Goal: Information Seeking & Learning: Learn about a topic

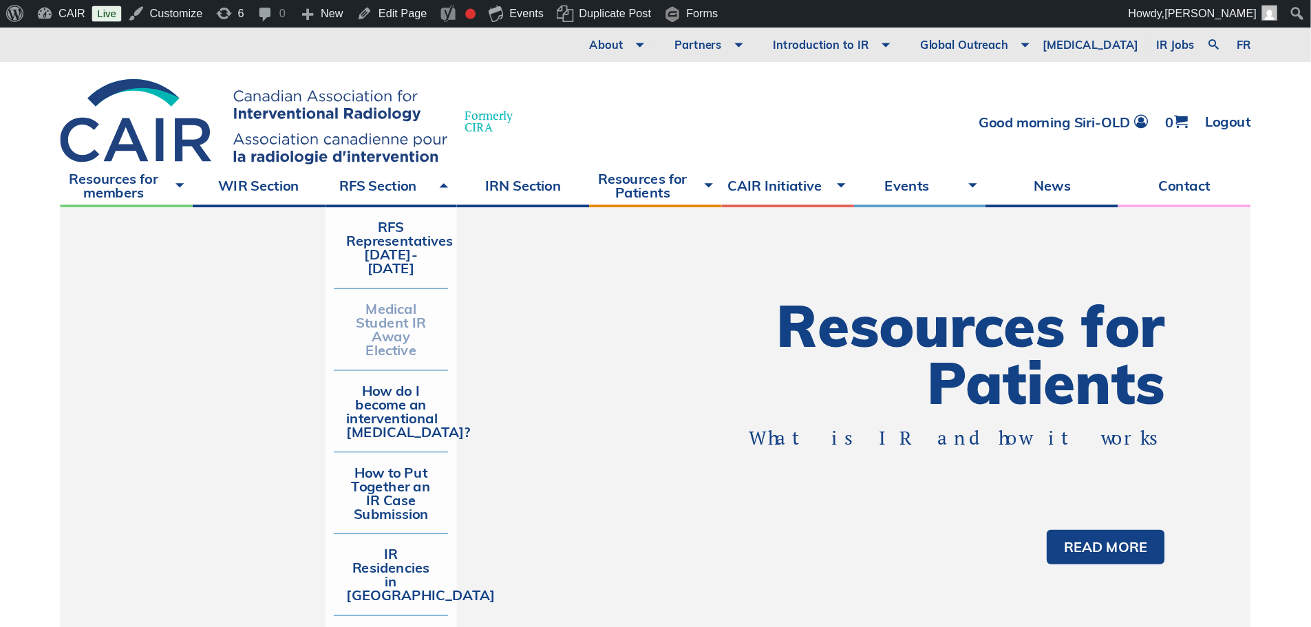
scroll to position [55, 0]
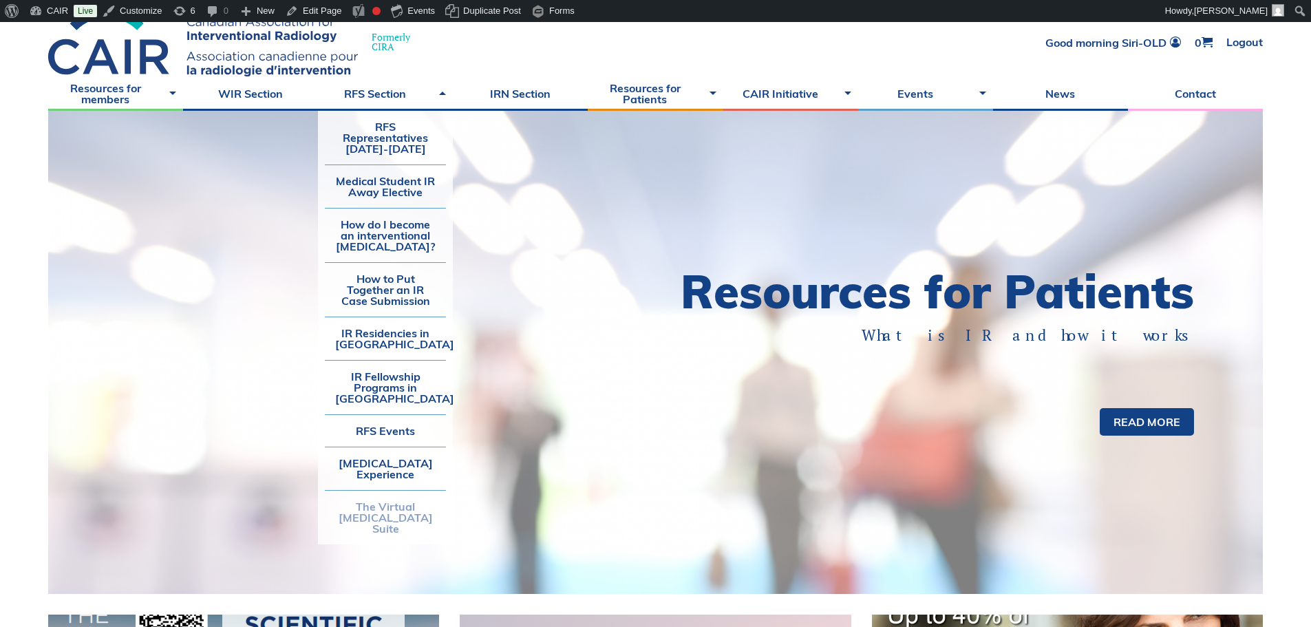
click at [385, 501] on link "The Virtual Angiography Suite" at bounding box center [385, 518] width 121 height 54
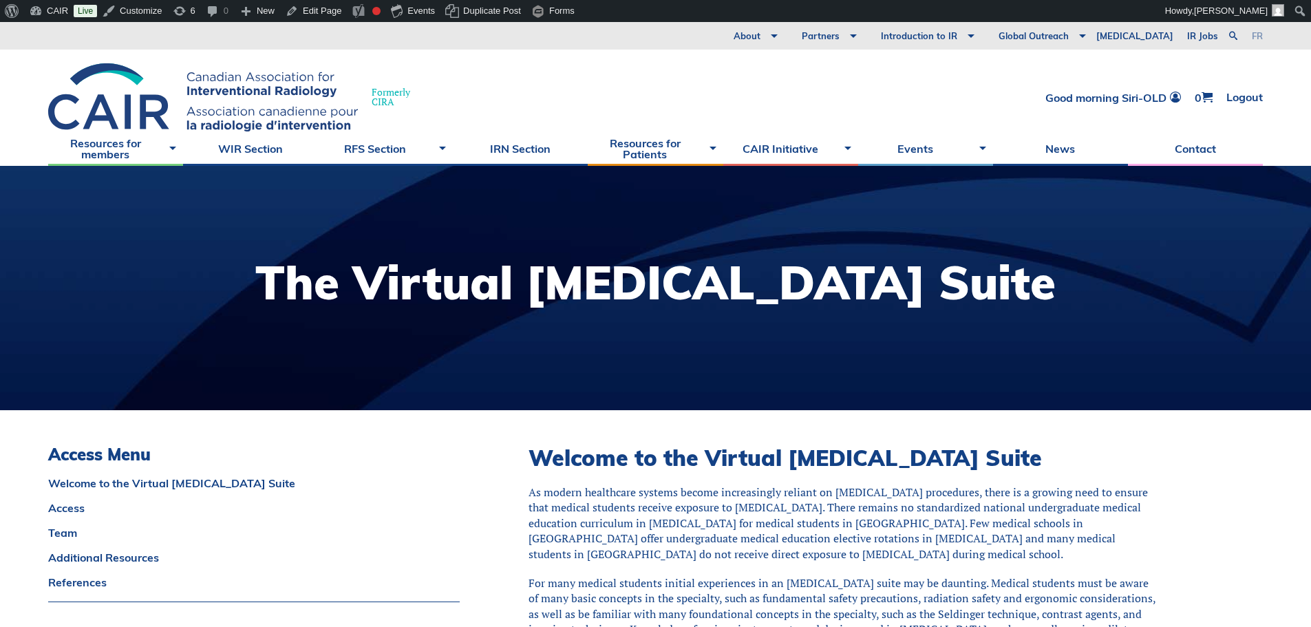
click at [1258, 38] on link "fr" at bounding box center [1257, 36] width 11 height 9
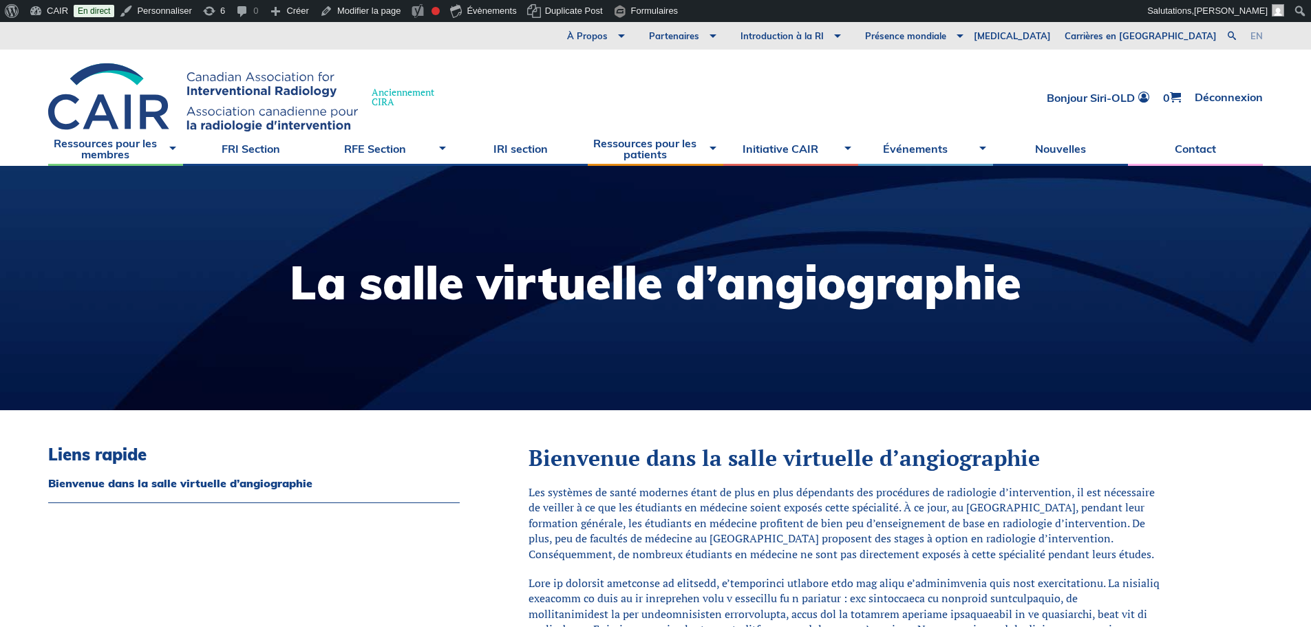
click at [1256, 36] on link "en" at bounding box center [1256, 36] width 12 height 9
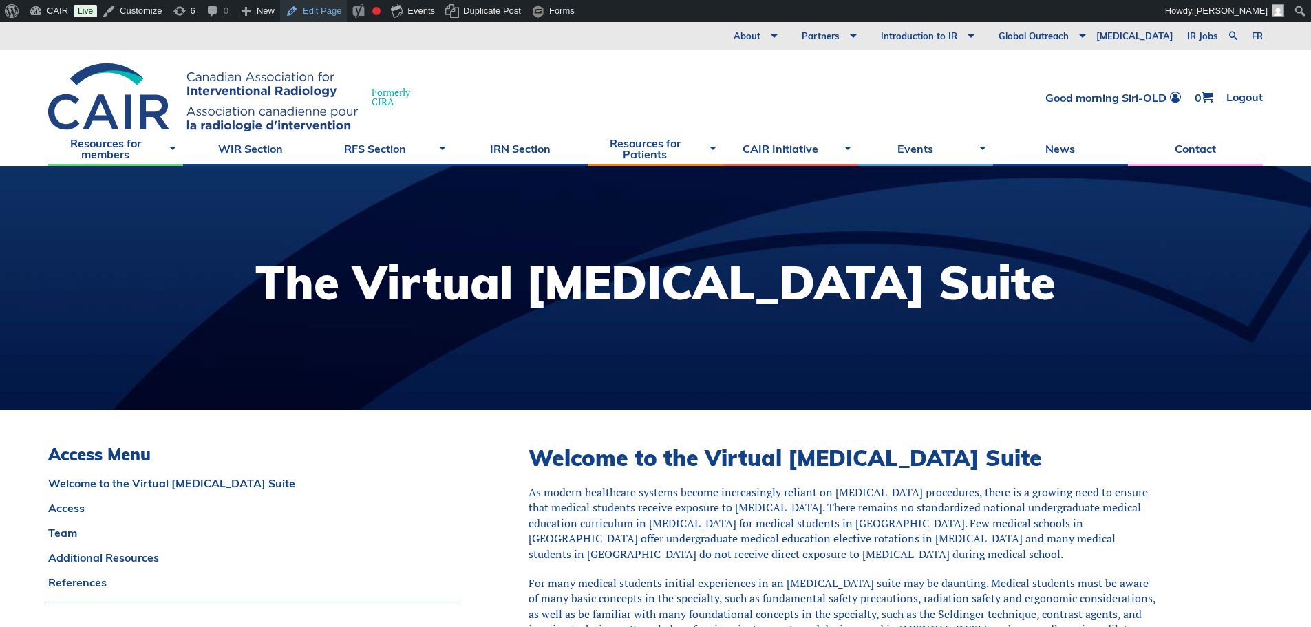
click at [319, 12] on link "Edit Page" at bounding box center [313, 11] width 67 height 22
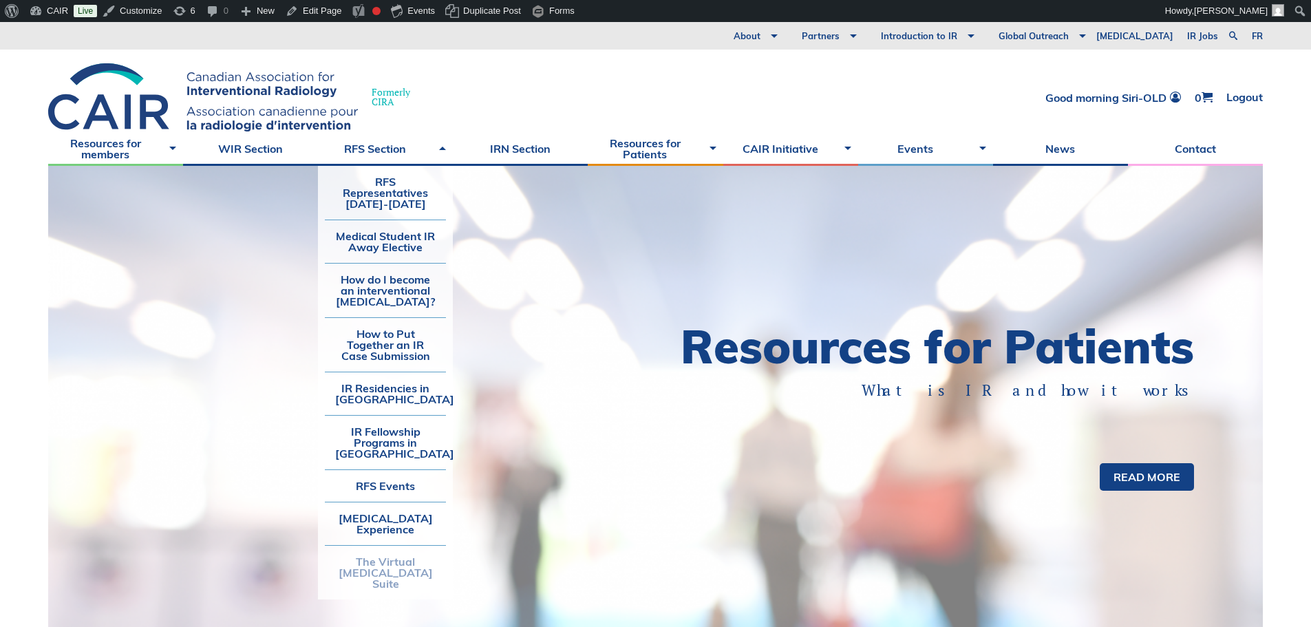
click at [376, 588] on link "The Virtual Angiography Suite" at bounding box center [385, 573] width 121 height 54
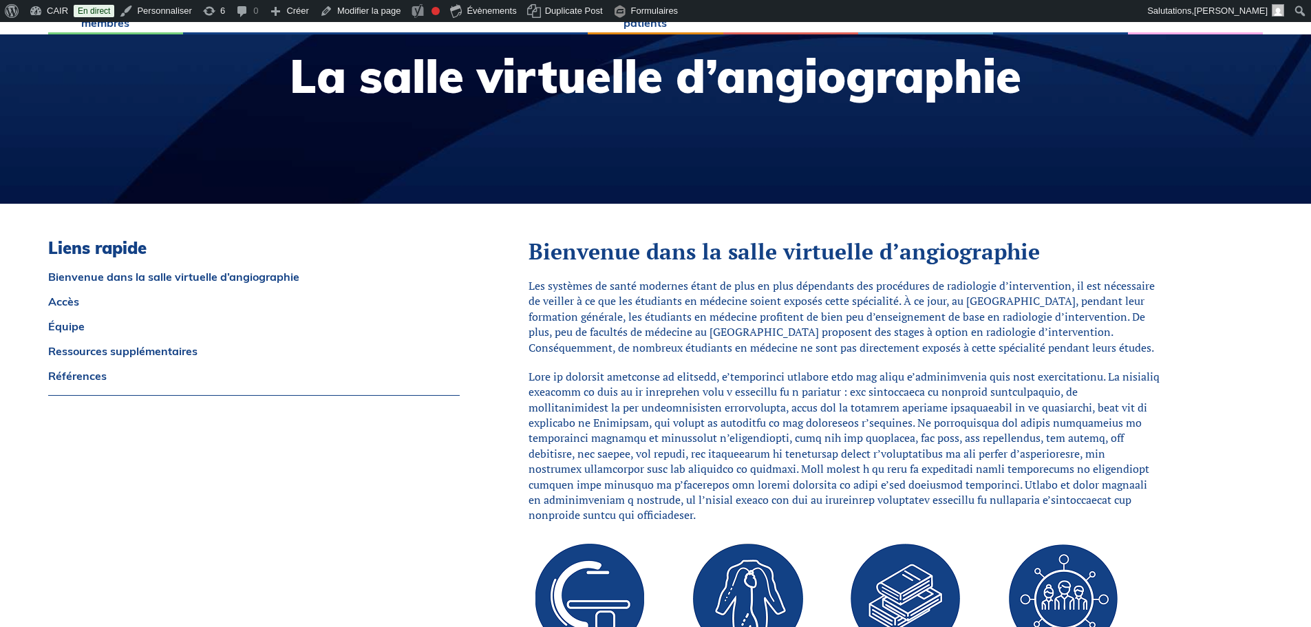
scroll to position [413, 0]
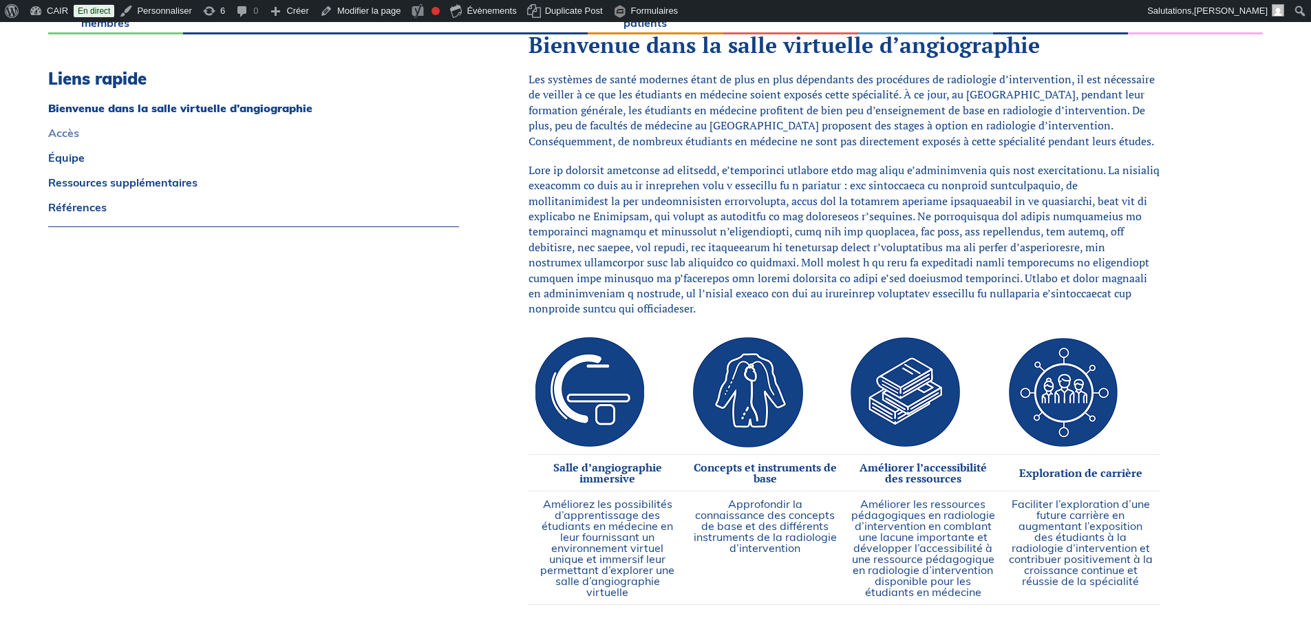
click at [61, 130] on link "Accès" at bounding box center [253, 132] width 411 height 11
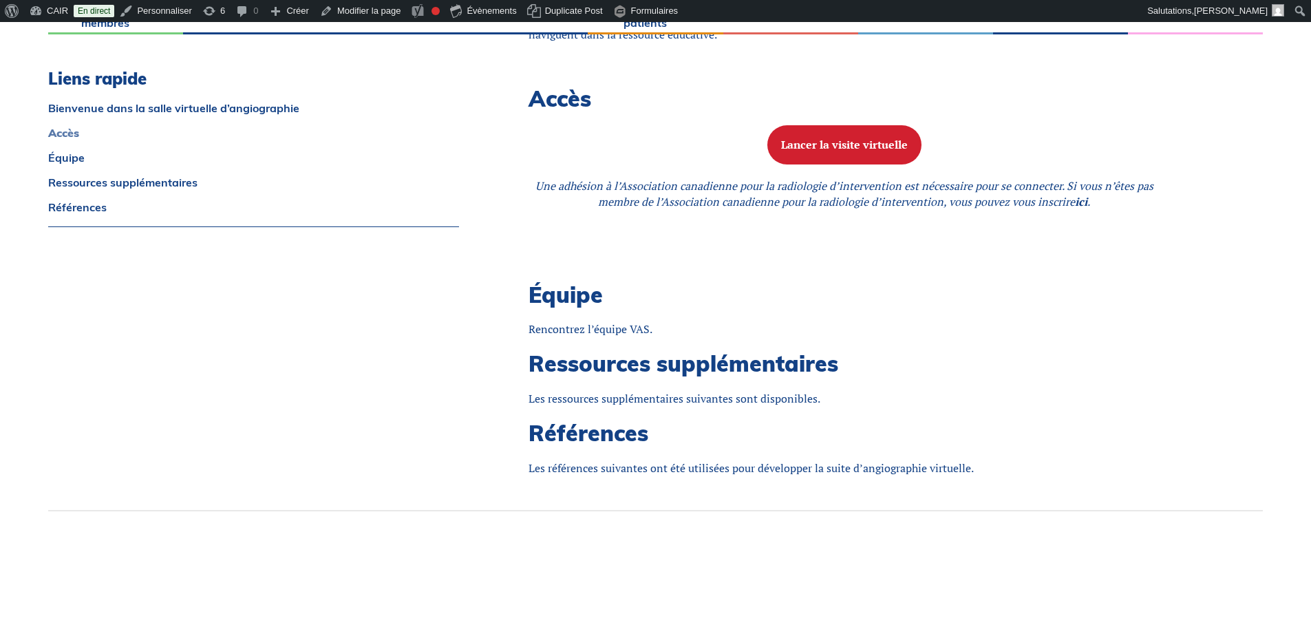
scroll to position [1128, 0]
click at [869, 136] on button "Lancer la visite virtuelle" at bounding box center [844, 144] width 154 height 39
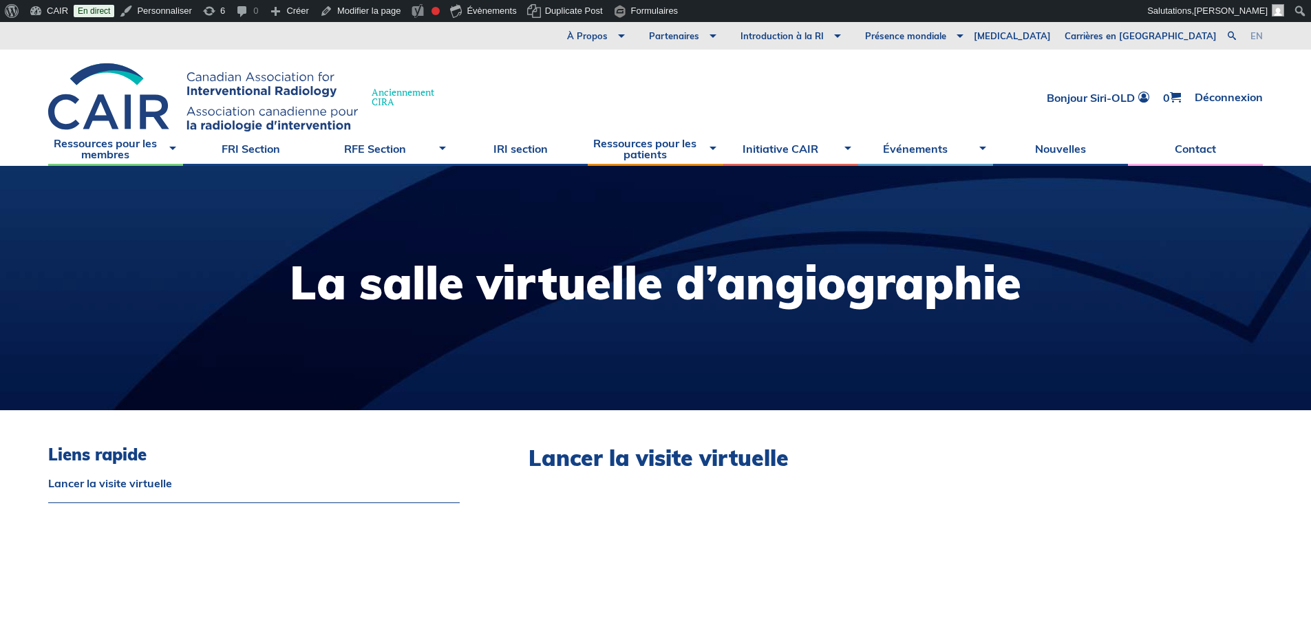
click at [1253, 36] on link "en" at bounding box center [1256, 36] width 12 height 9
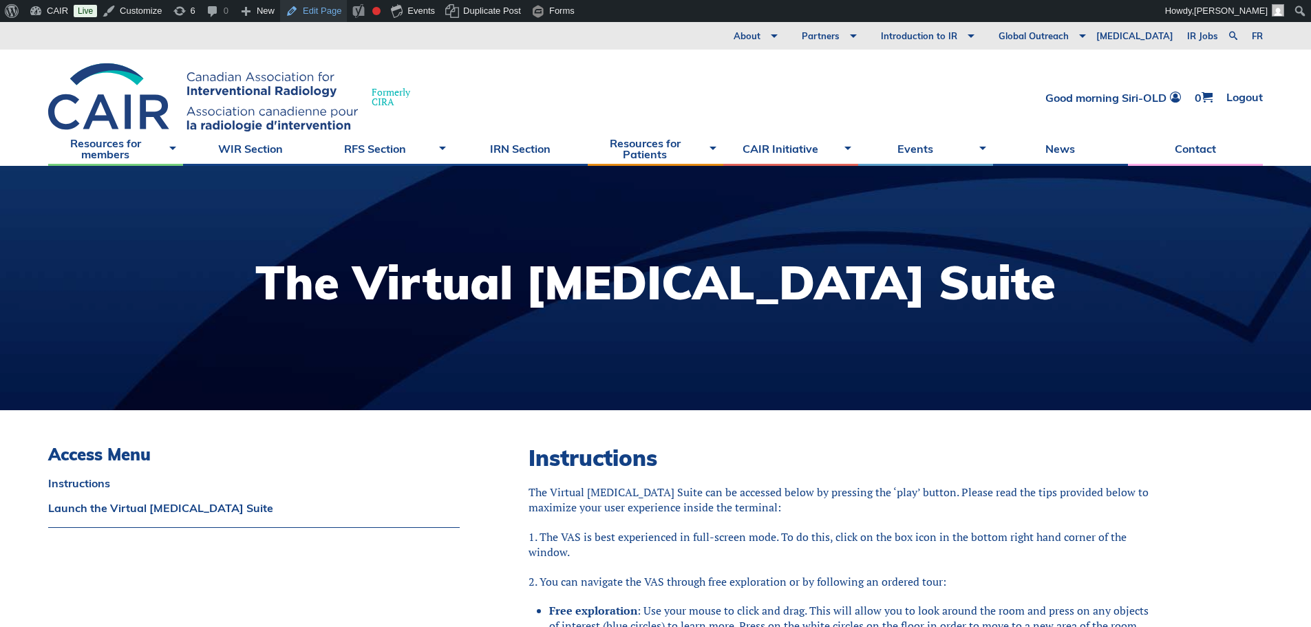
scroll to position [69, 0]
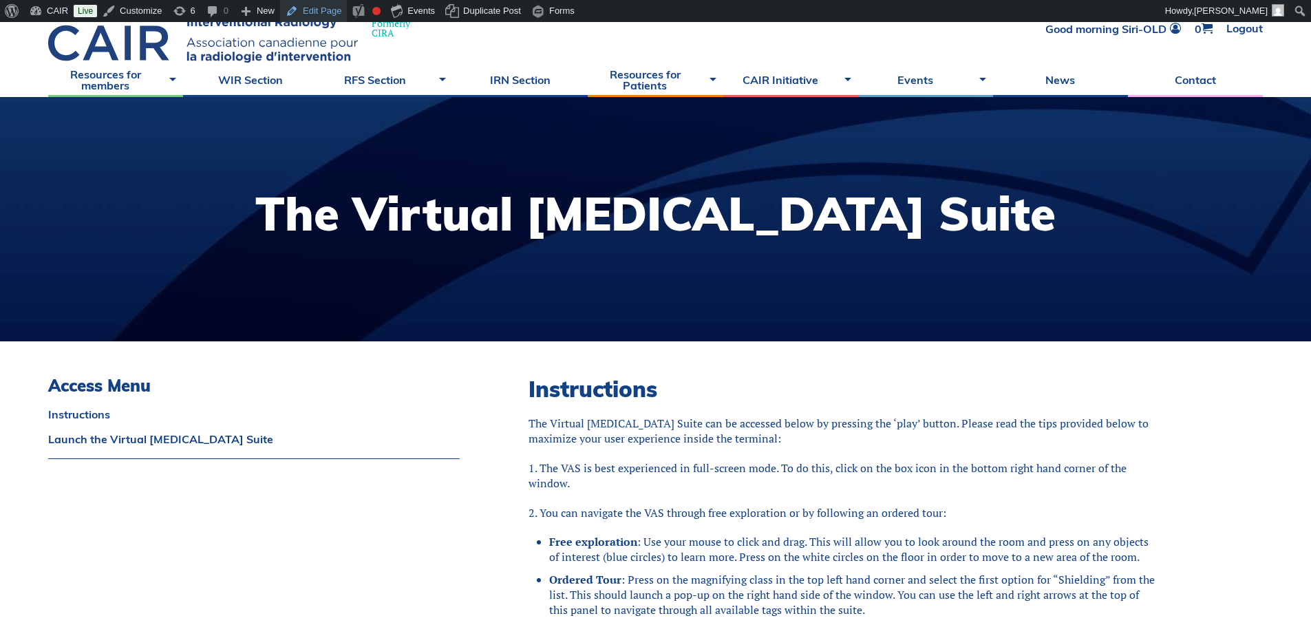
click at [314, 10] on link "Edit Page" at bounding box center [313, 11] width 67 height 22
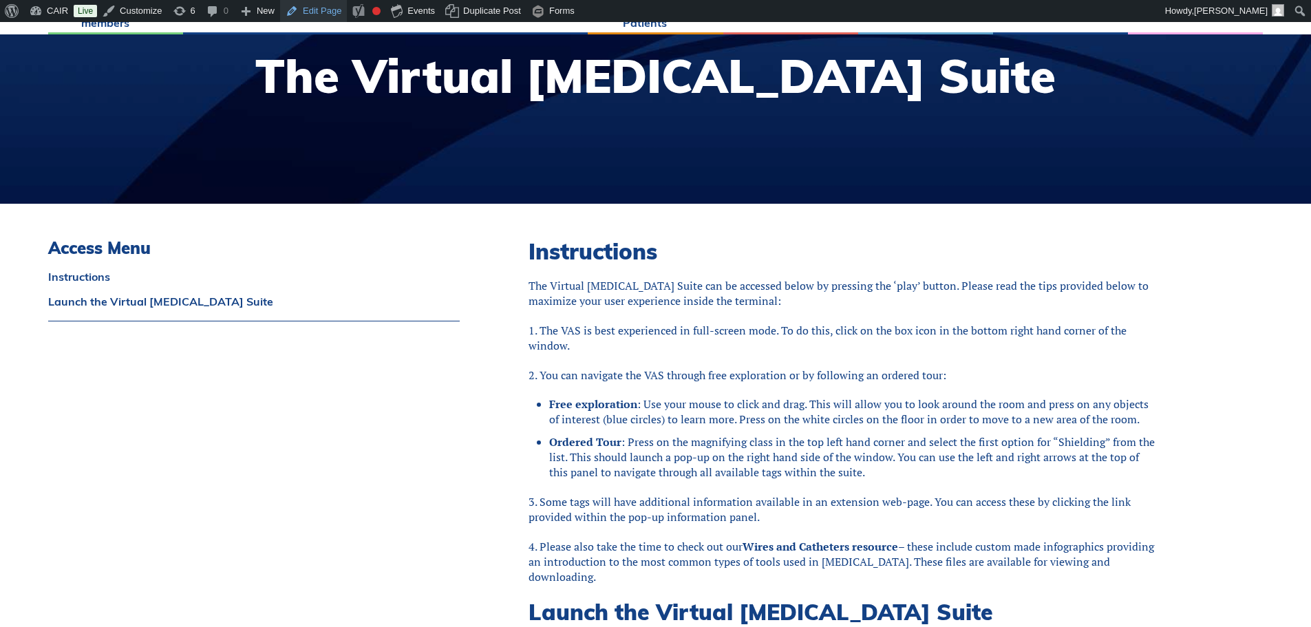
scroll to position [275, 0]
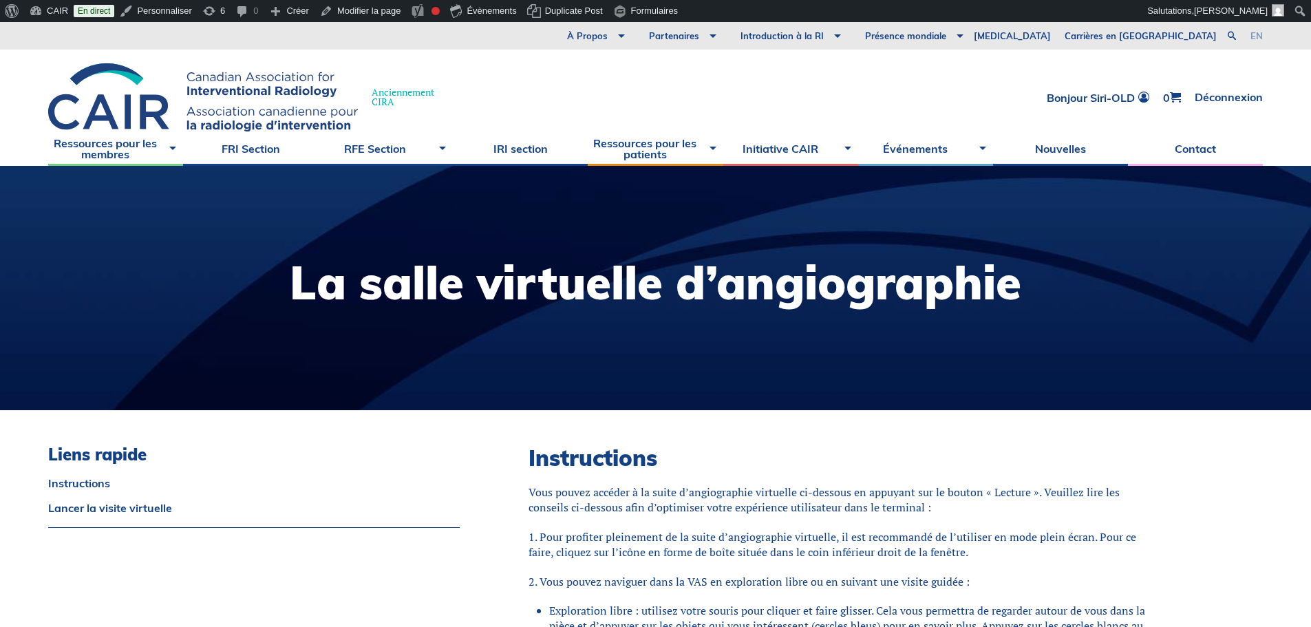
click at [1260, 33] on link "en" at bounding box center [1256, 36] width 12 height 9
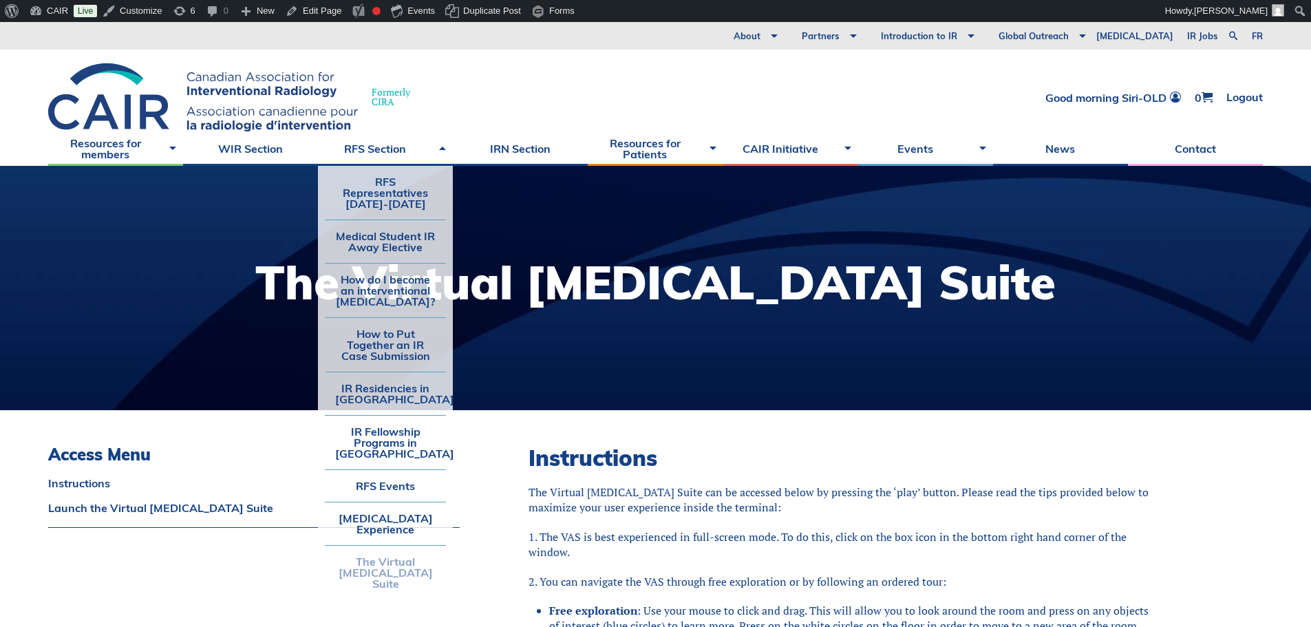
click at [372, 574] on link "The Virtual [MEDICAL_DATA] Suite" at bounding box center [385, 573] width 121 height 54
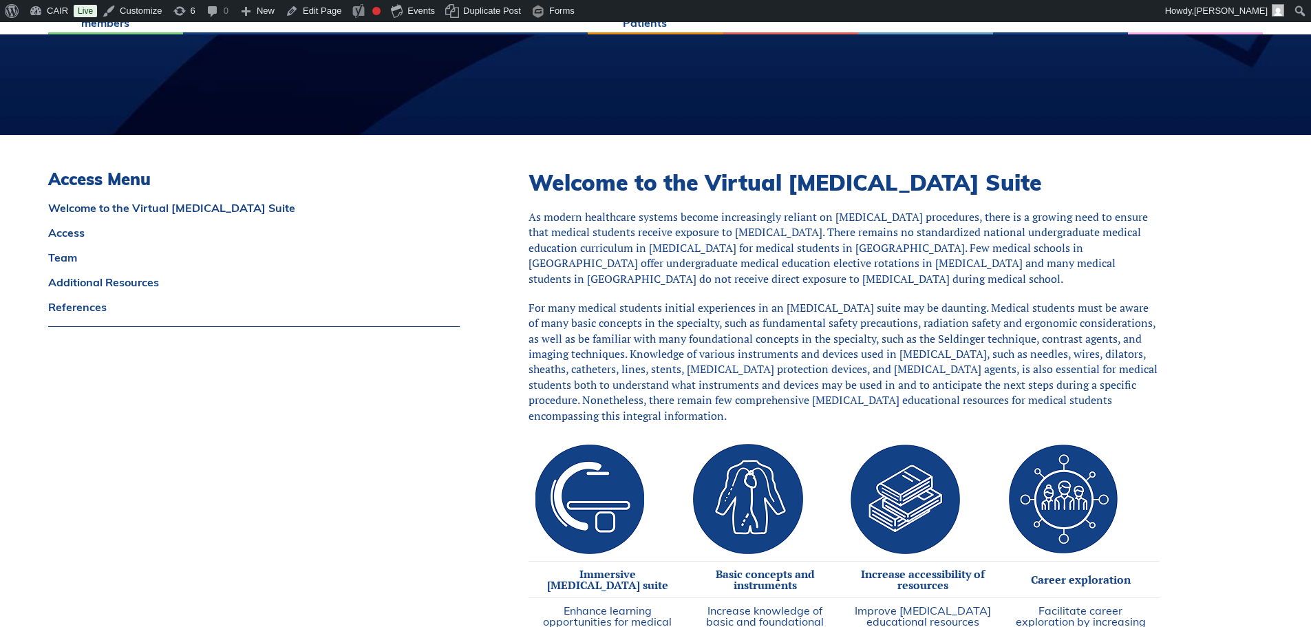
scroll to position [413, 0]
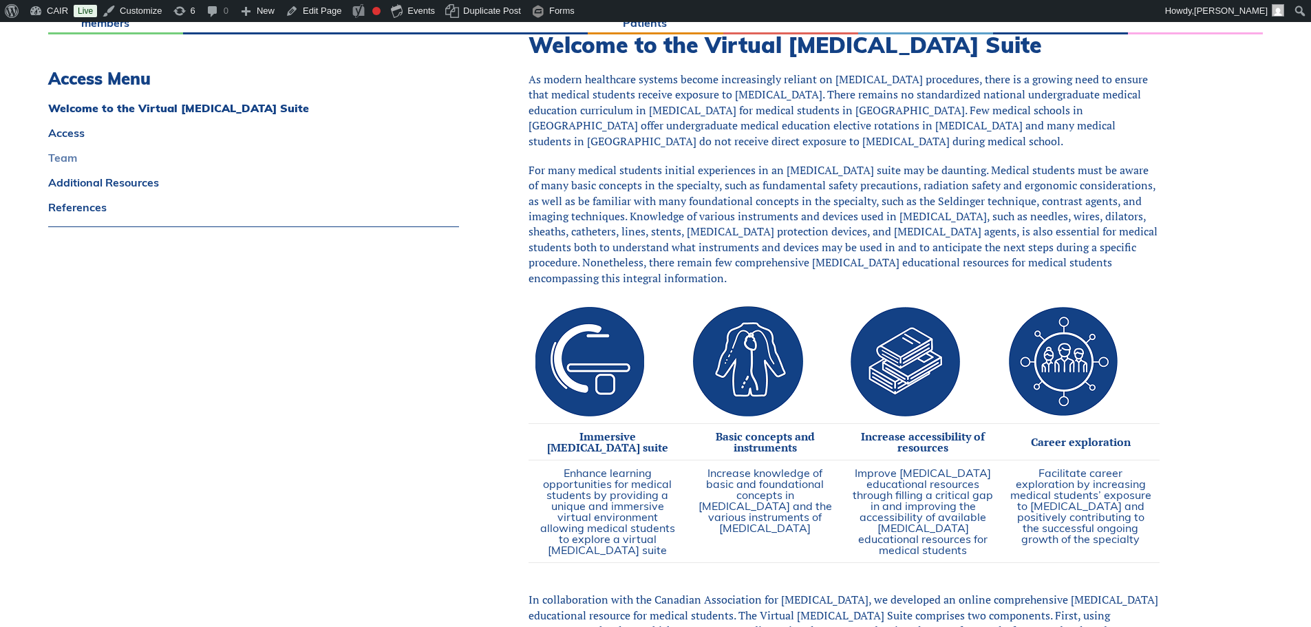
click at [63, 152] on link "Team" at bounding box center [253, 157] width 411 height 11
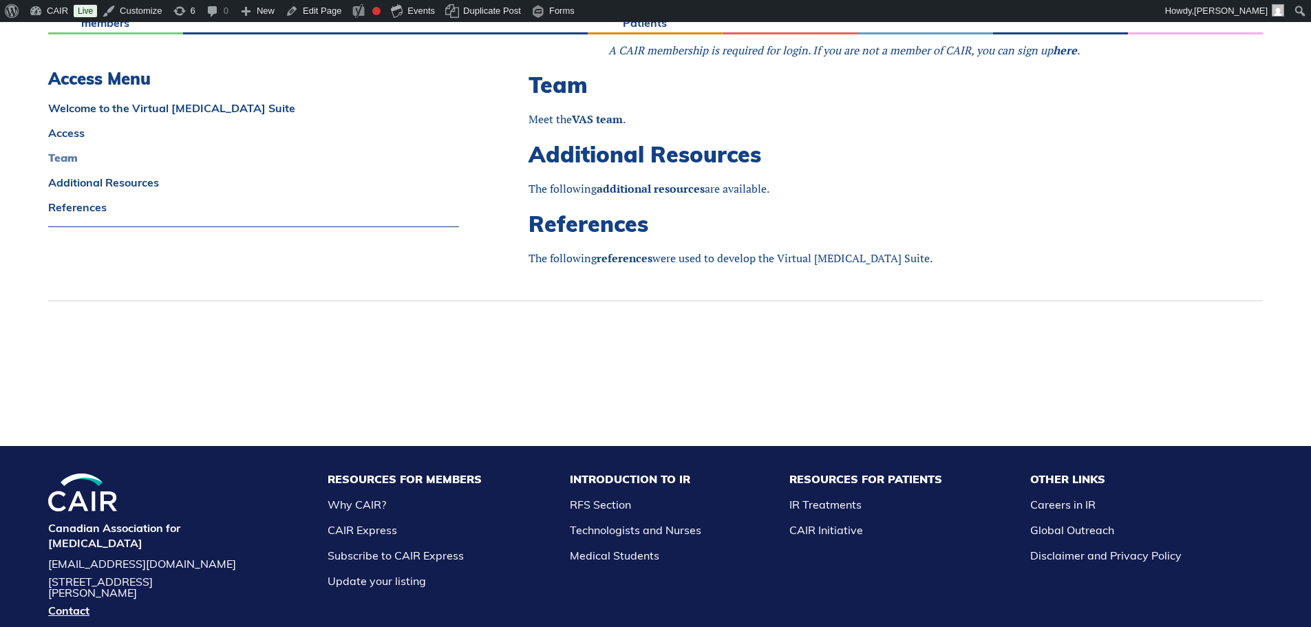
scroll to position [1191, 0]
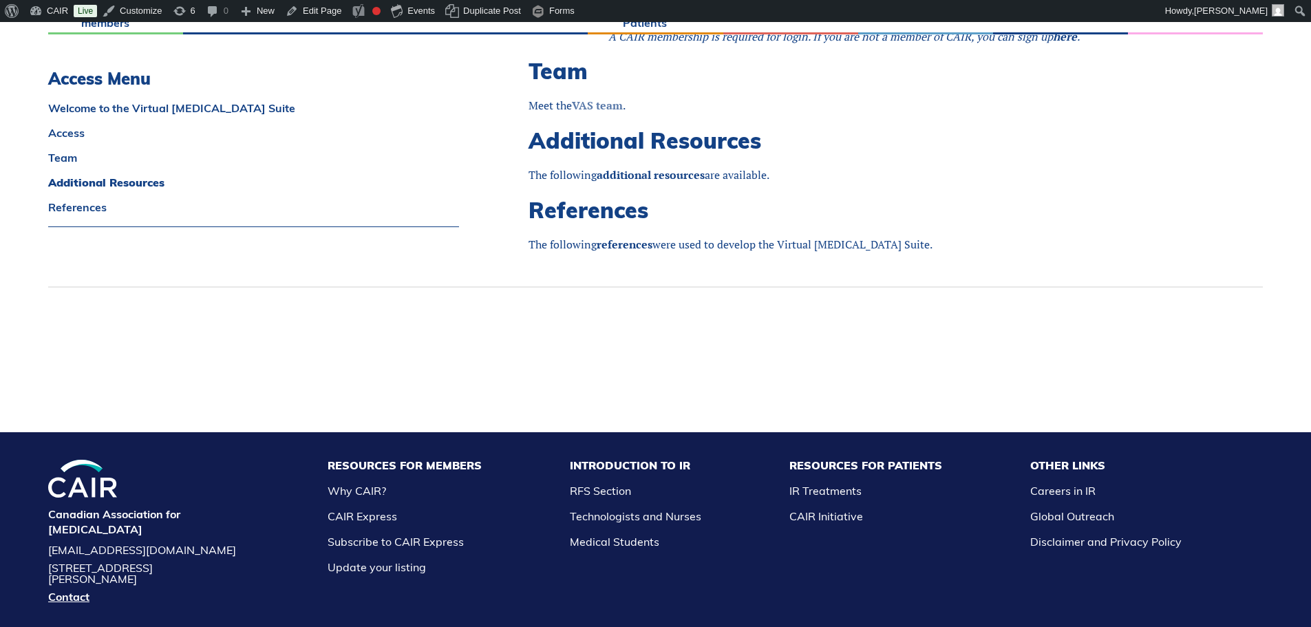
click at [601, 113] on strong "VAS team" at bounding box center [597, 105] width 51 height 15
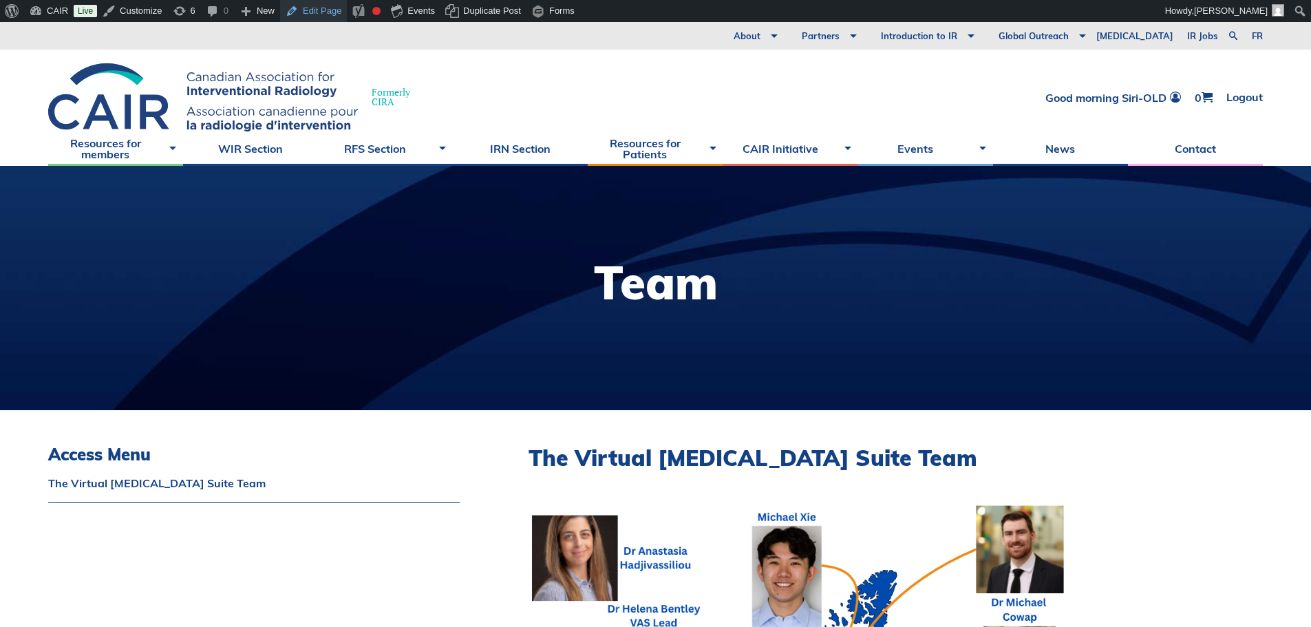
click at [310, 10] on link "Edit Page" at bounding box center [313, 11] width 67 height 22
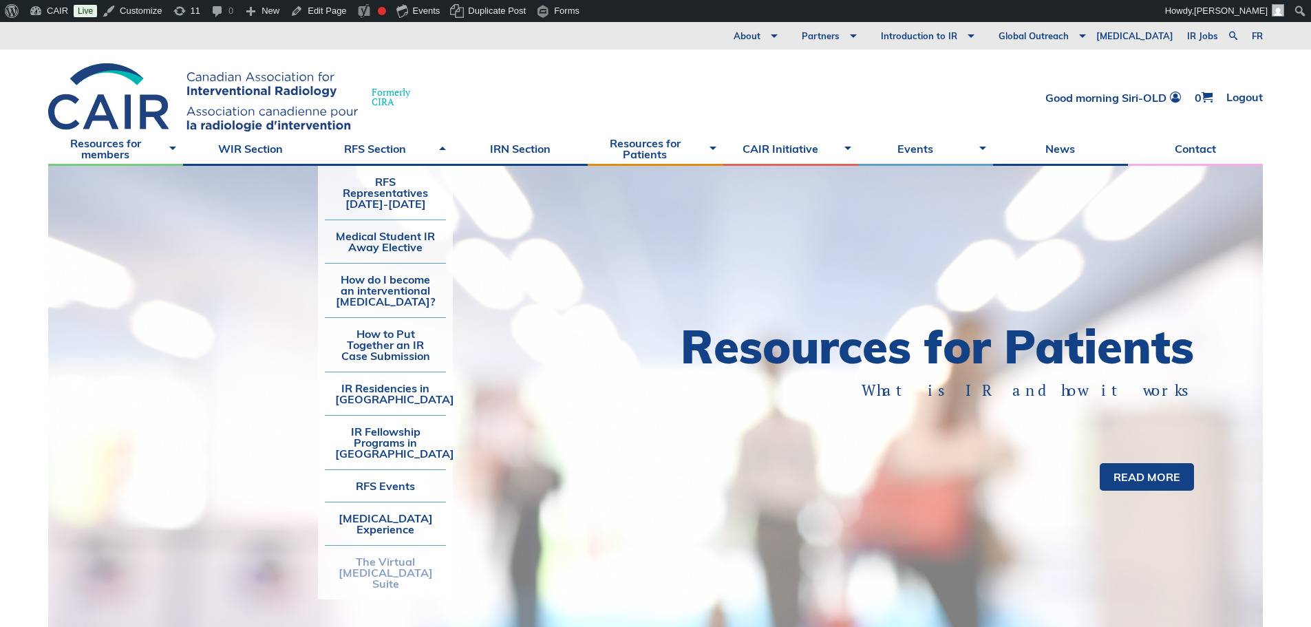
click at [367, 577] on link "The Virtual [MEDICAL_DATA] Suite" at bounding box center [385, 573] width 121 height 54
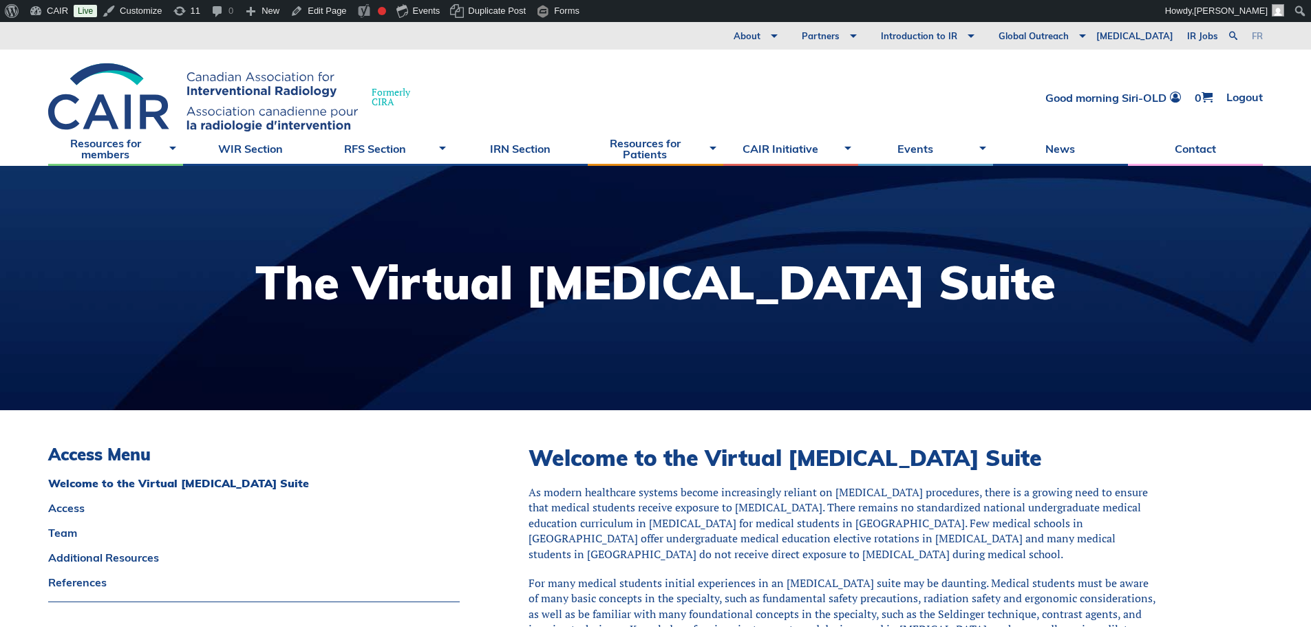
click at [1254, 32] on link "fr" at bounding box center [1257, 36] width 11 height 9
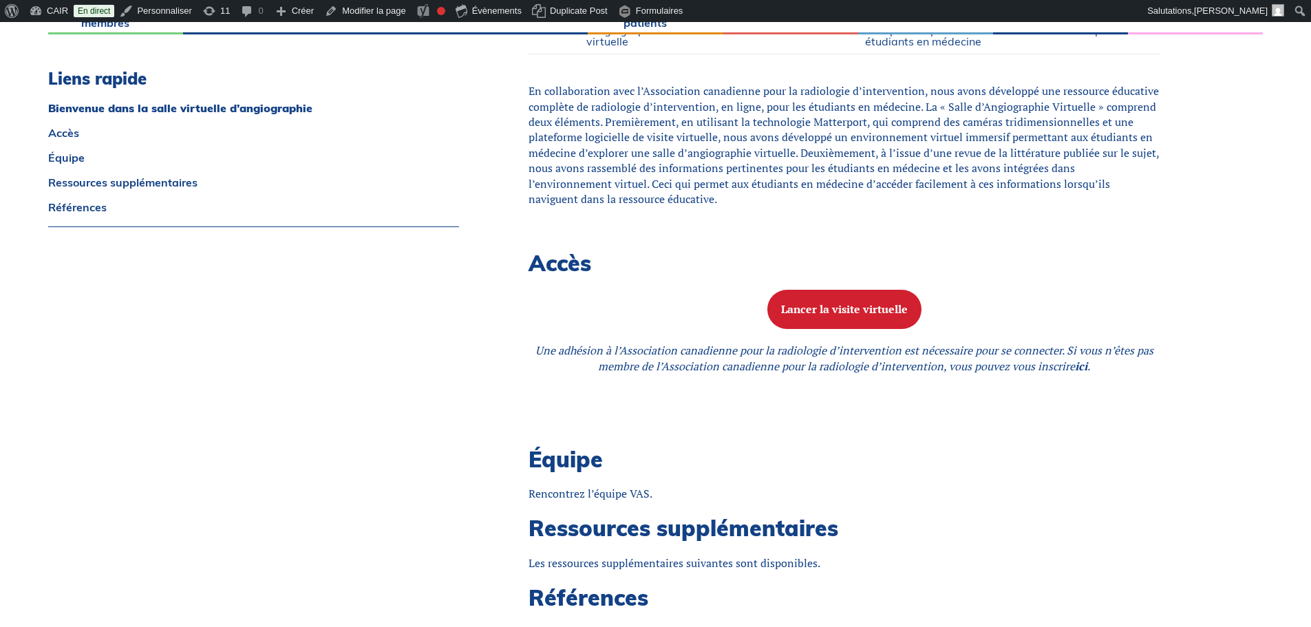
scroll to position [757, 0]
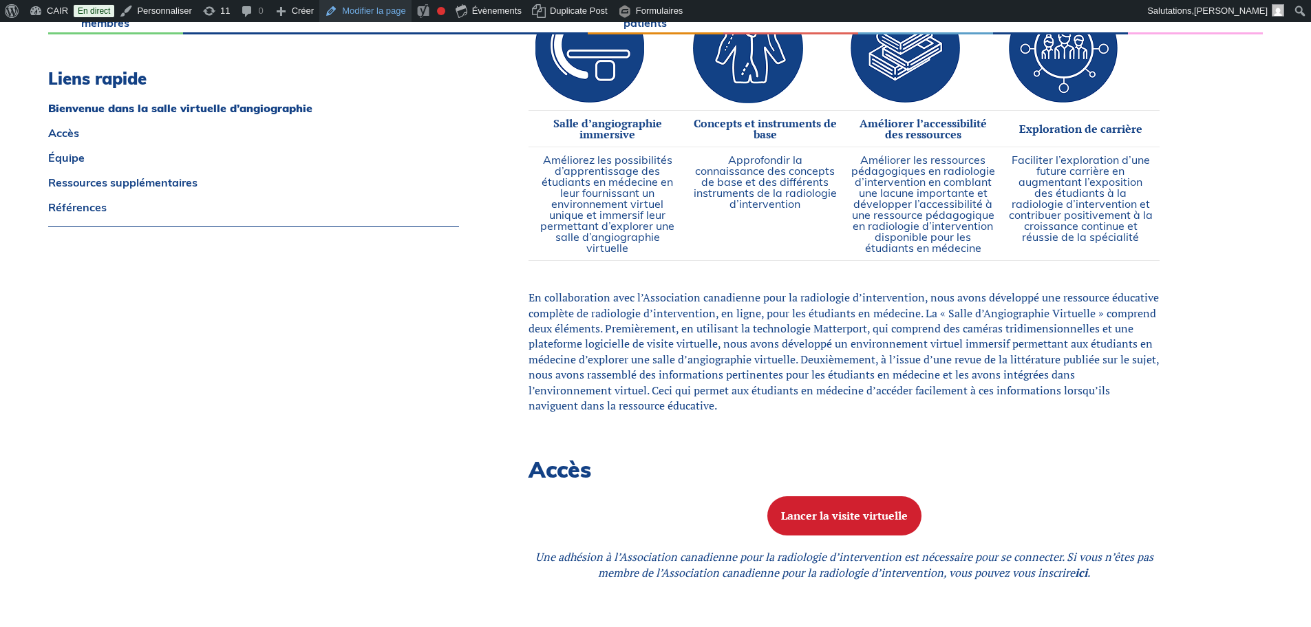
click at [366, 12] on link "Modifier la page" at bounding box center [365, 11] width 92 height 22
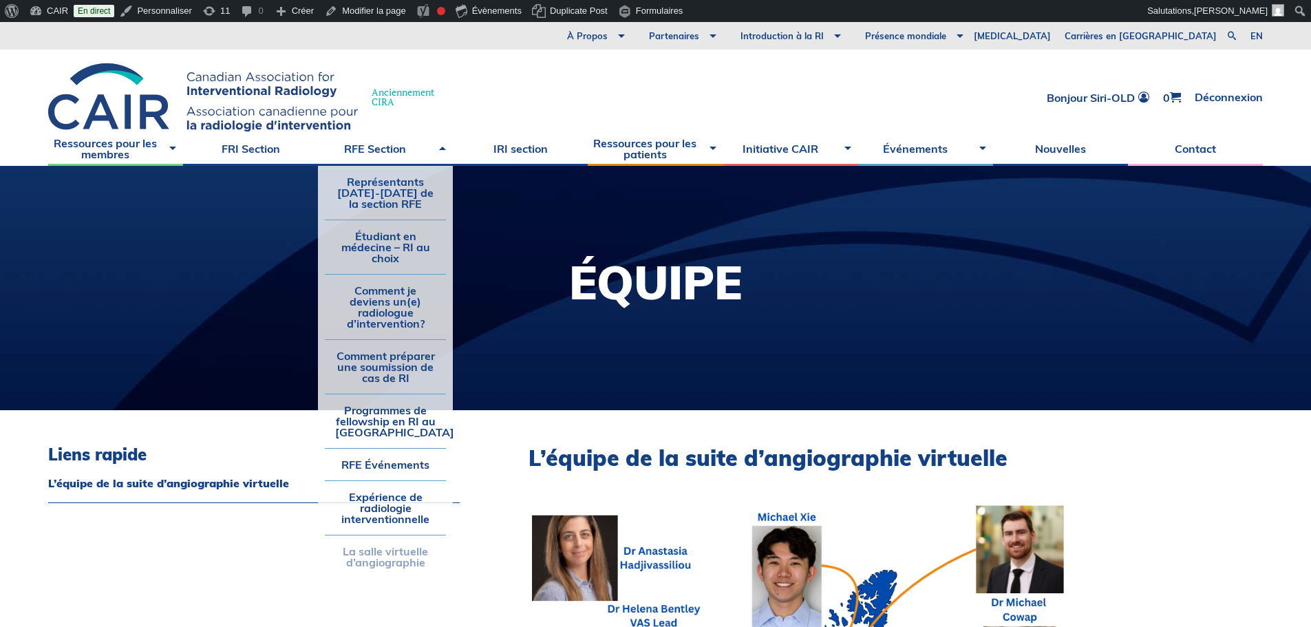
click at [402, 560] on link "La salle virtuelle d’angiographie" at bounding box center [385, 556] width 121 height 43
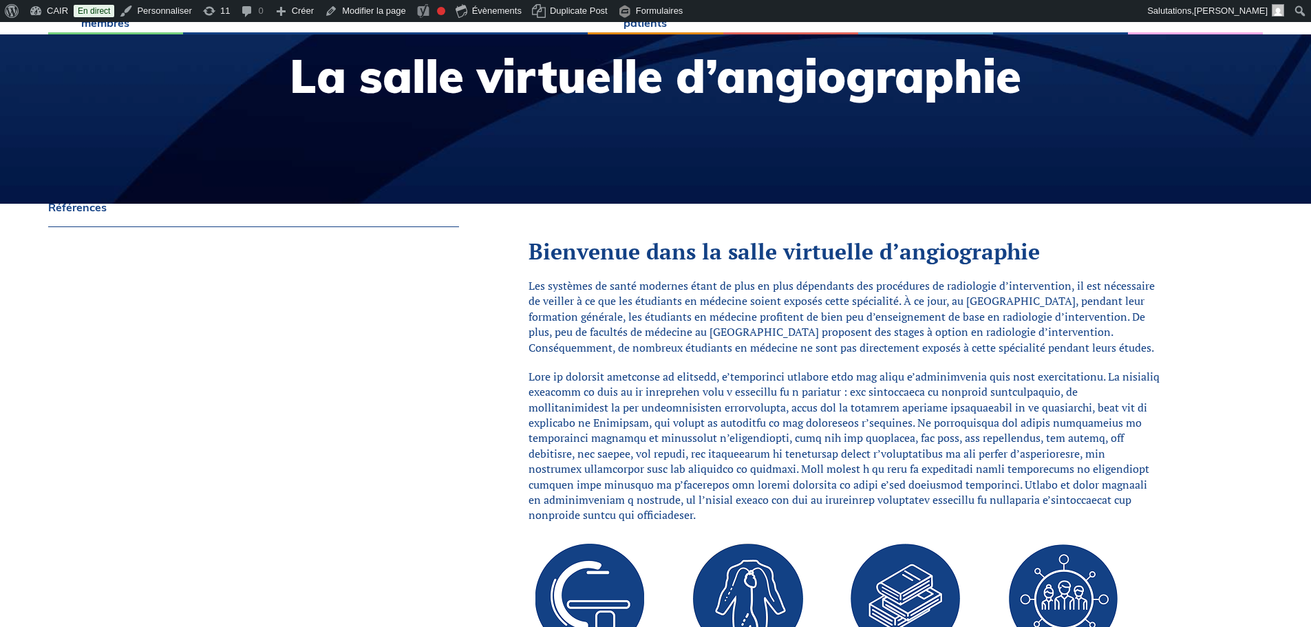
scroll to position [482, 0]
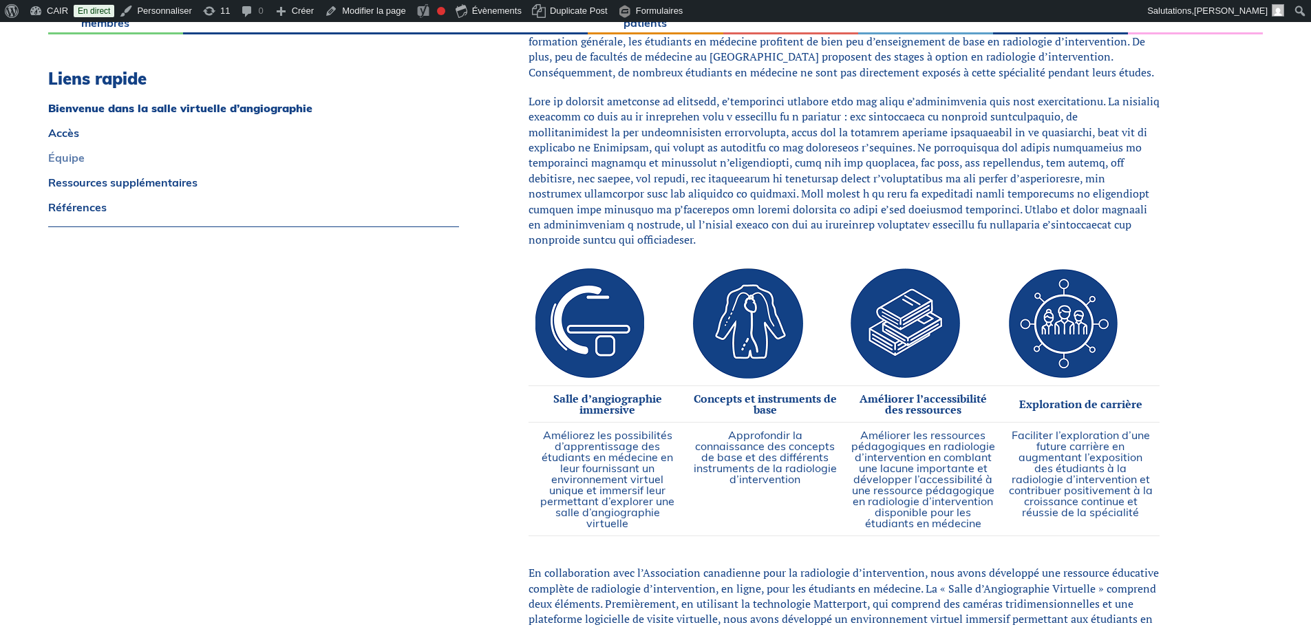
click at [70, 159] on link "Équipe" at bounding box center [253, 157] width 411 height 11
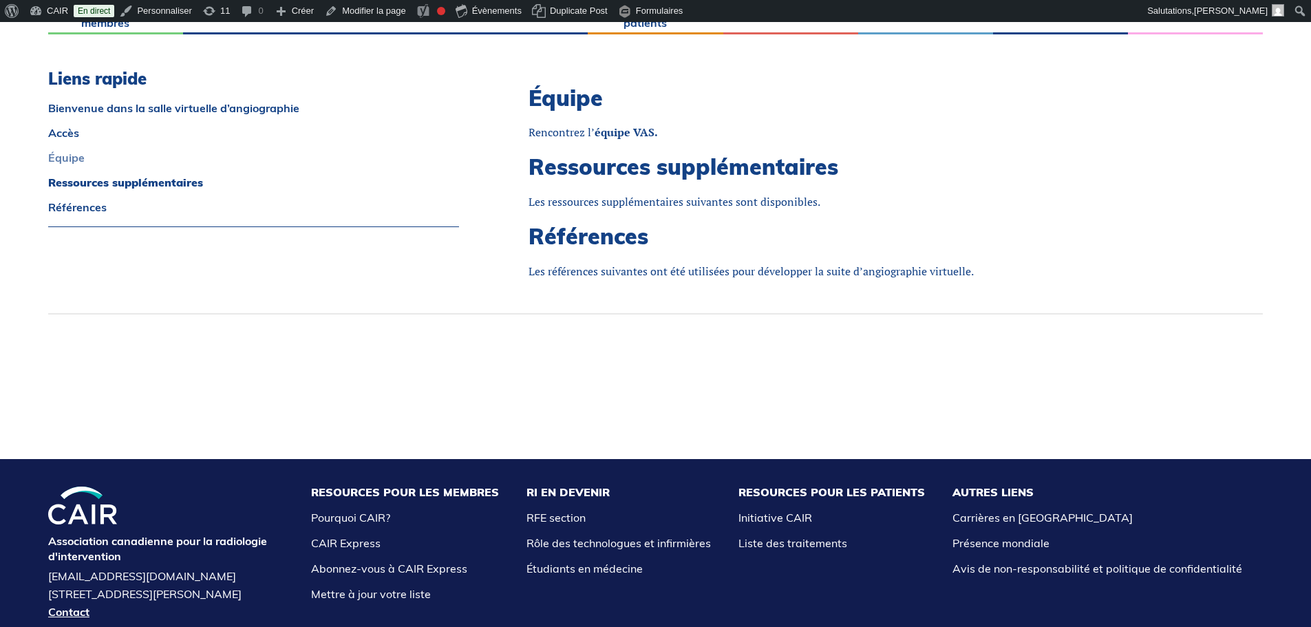
scroll to position [1325, 0]
click at [596, 124] on strong "équipe VAS." at bounding box center [625, 131] width 63 height 15
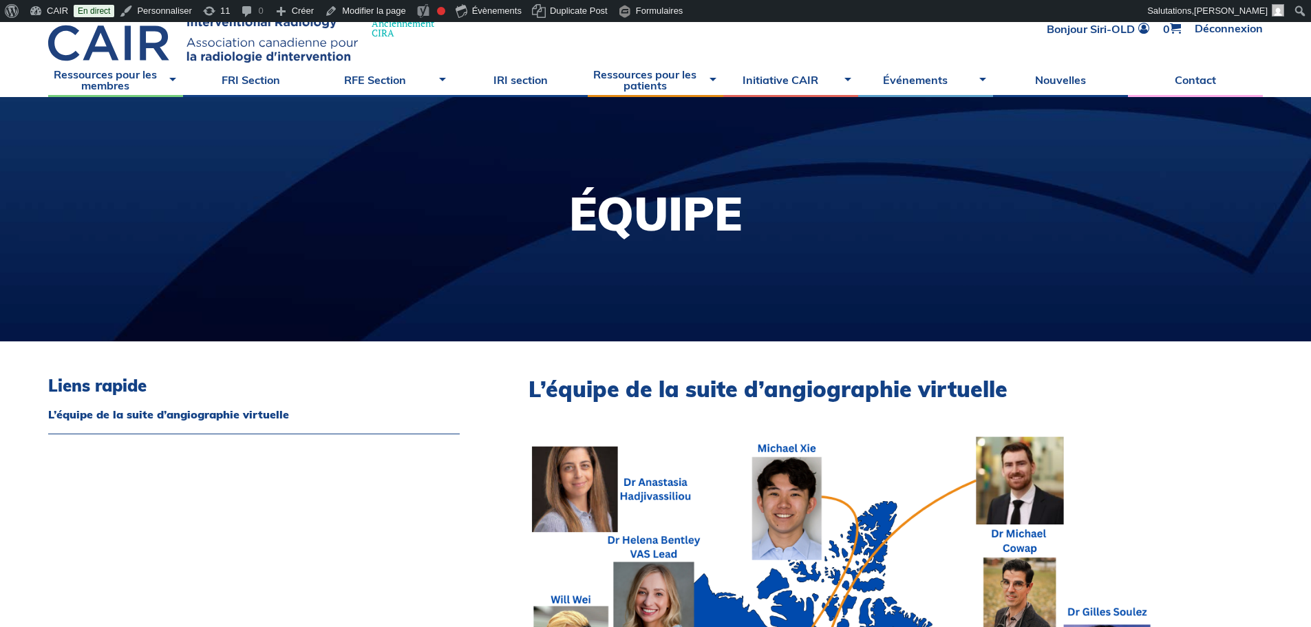
scroll to position [275, 0]
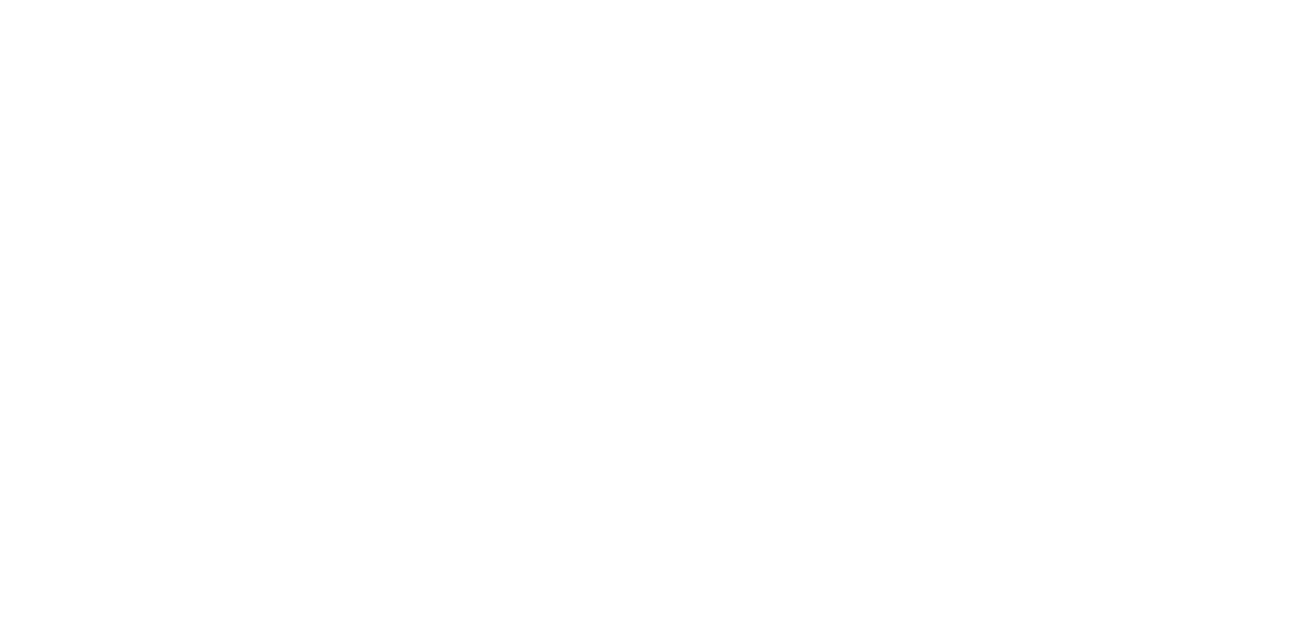
scroll to position [1325, 0]
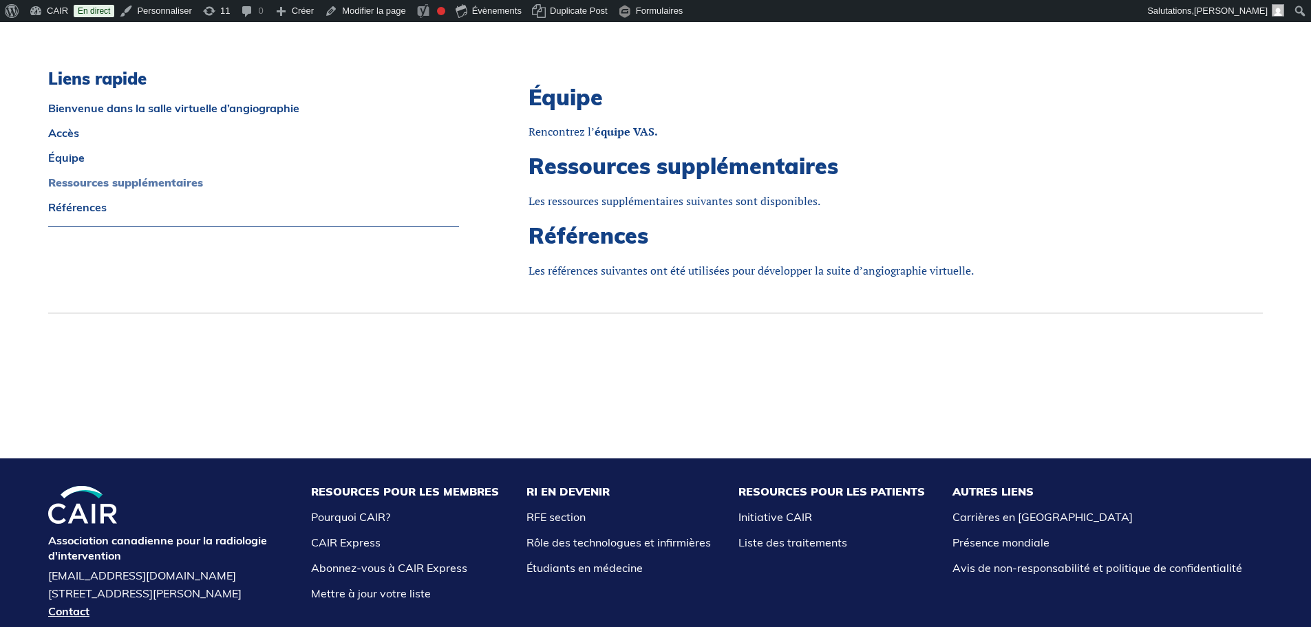
click at [74, 184] on link "Ressources supplémentaires" at bounding box center [253, 182] width 411 height 11
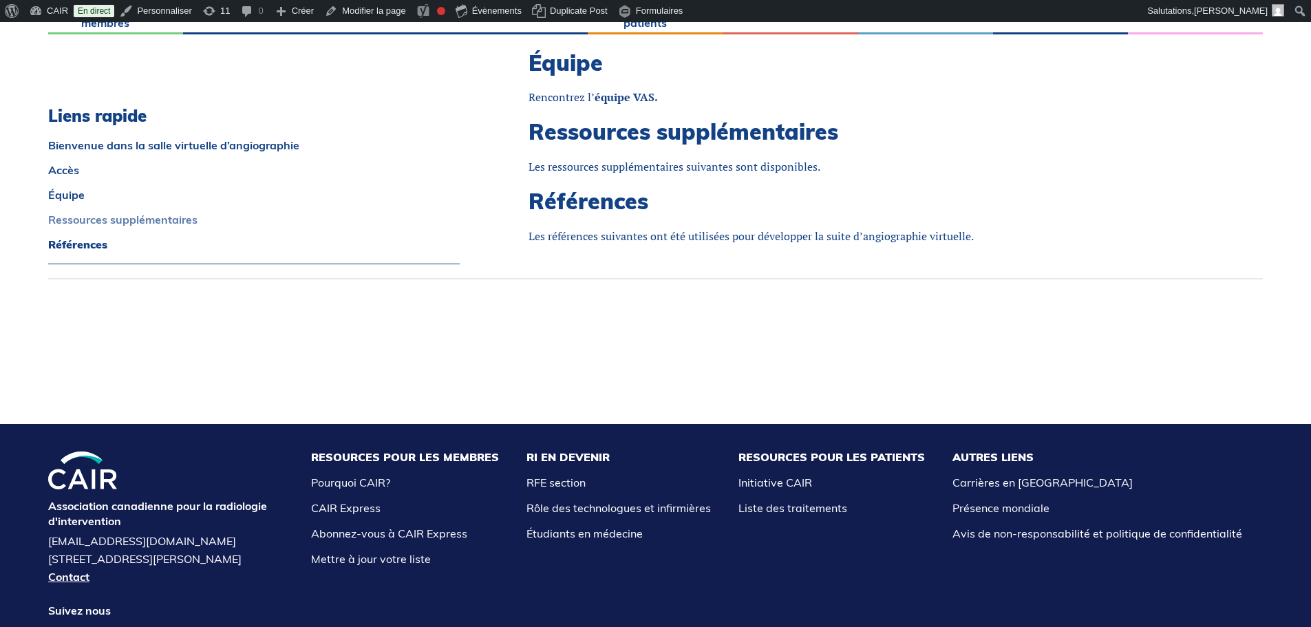
scroll to position [1395, 0]
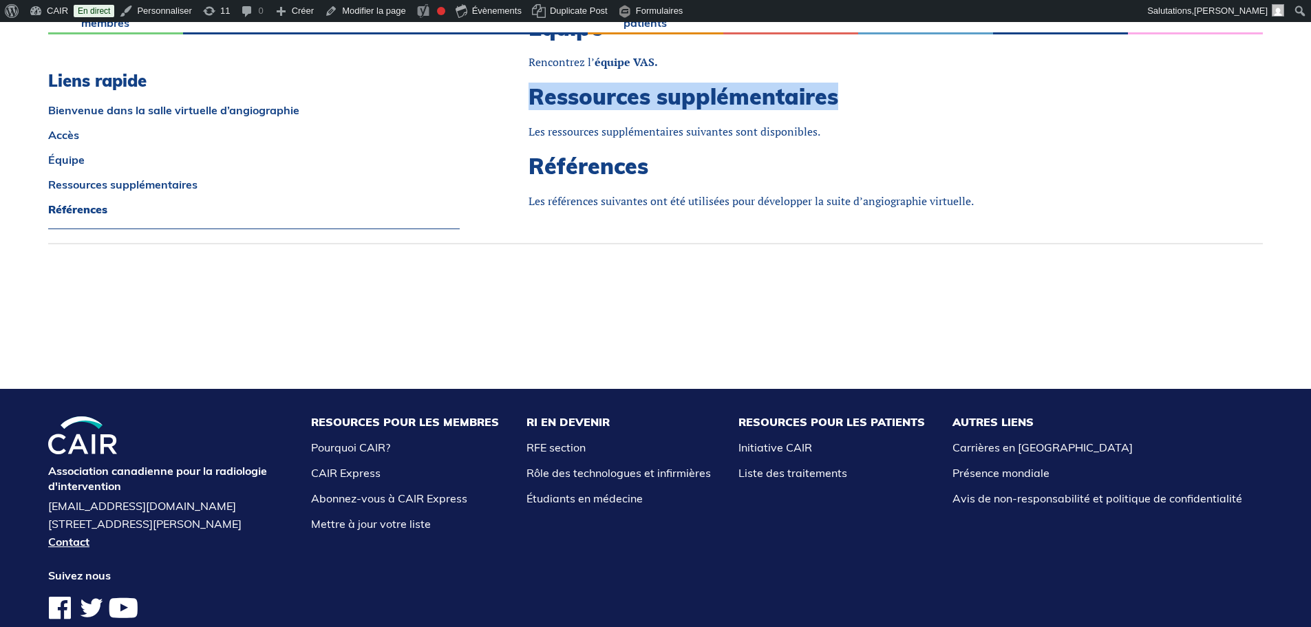
drag, startPoint x: 840, startPoint y: 85, endPoint x: 534, endPoint y: 84, distance: 306.2
click at [534, 84] on h2 "Ressources supplémentaires" at bounding box center [843, 96] width 631 height 26
copy h2 "Ressources supplémentaires"
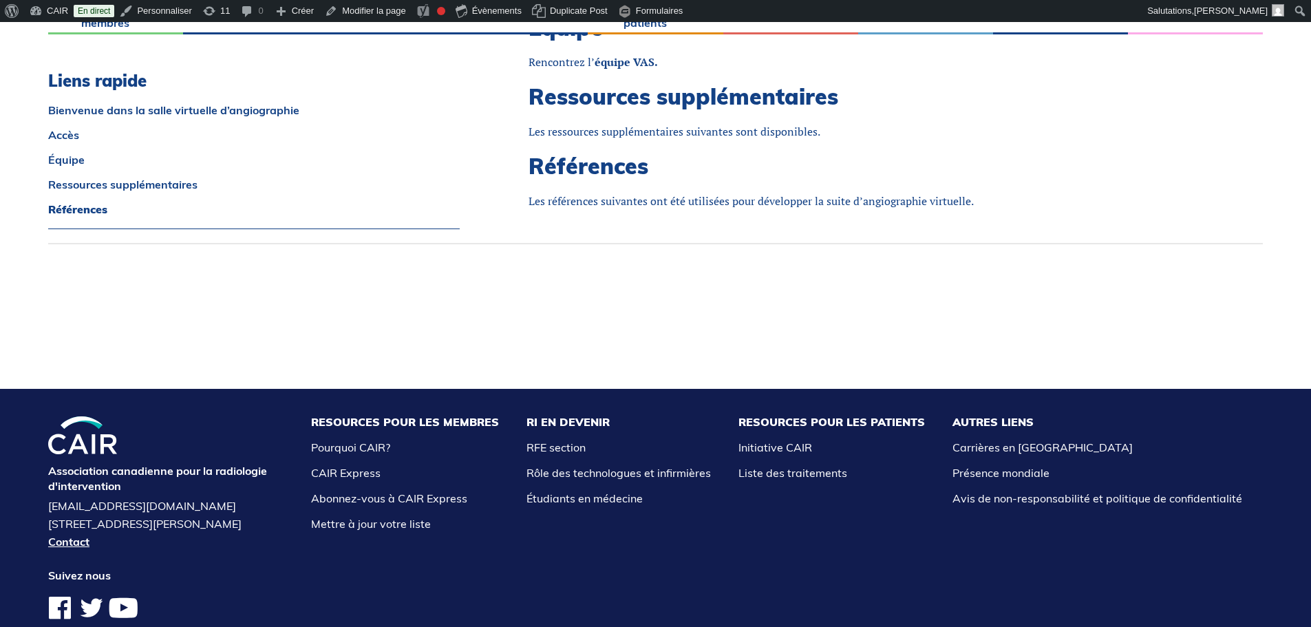
click at [751, 153] on h2 "Références" at bounding box center [843, 166] width 631 height 26
click at [335, 7] on link "Modifier la page" at bounding box center [365, 11] width 92 height 22
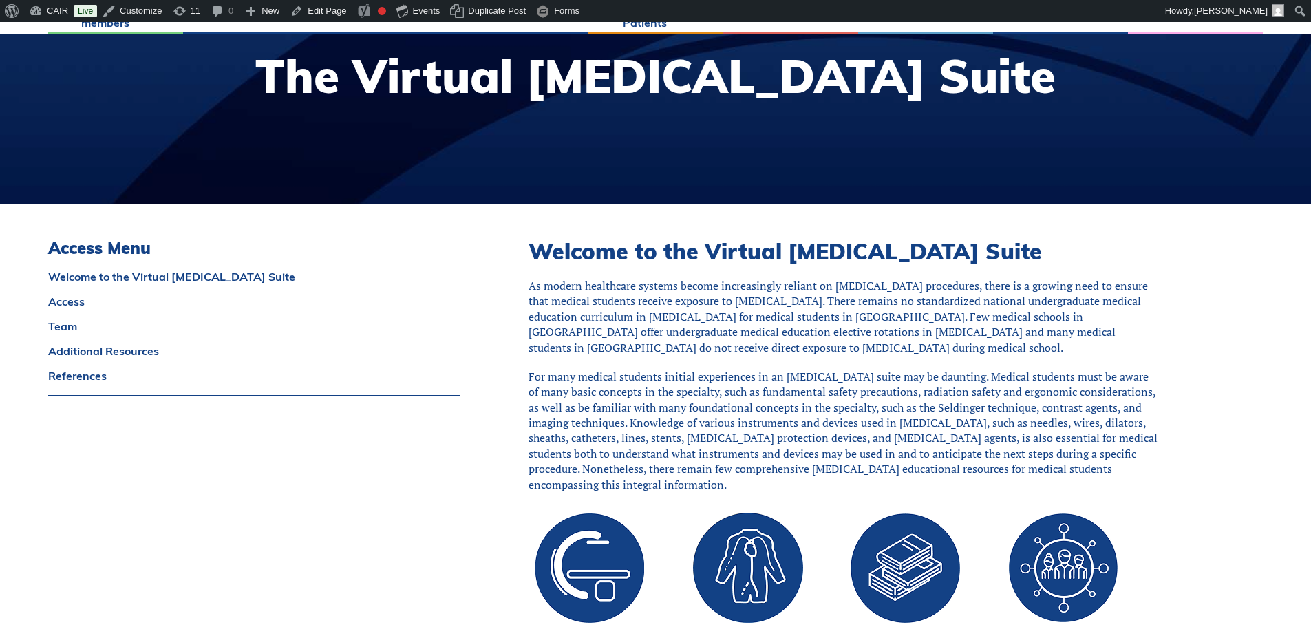
scroll to position [344, 0]
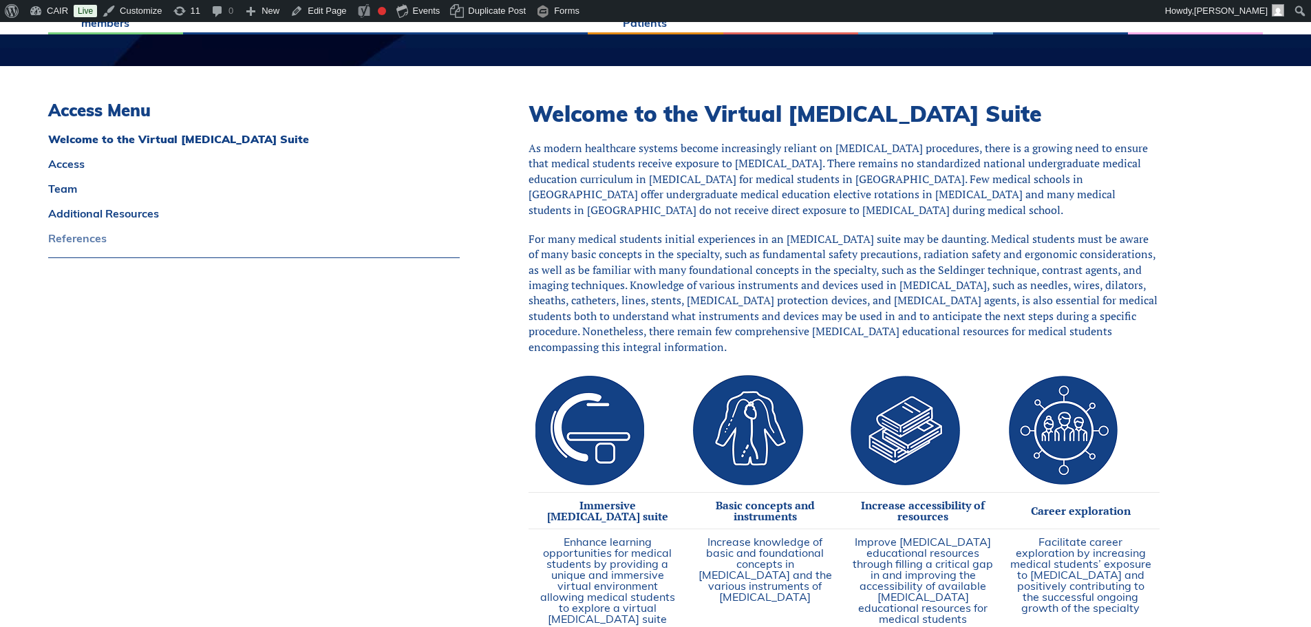
click at [65, 236] on link "References" at bounding box center [253, 238] width 411 height 11
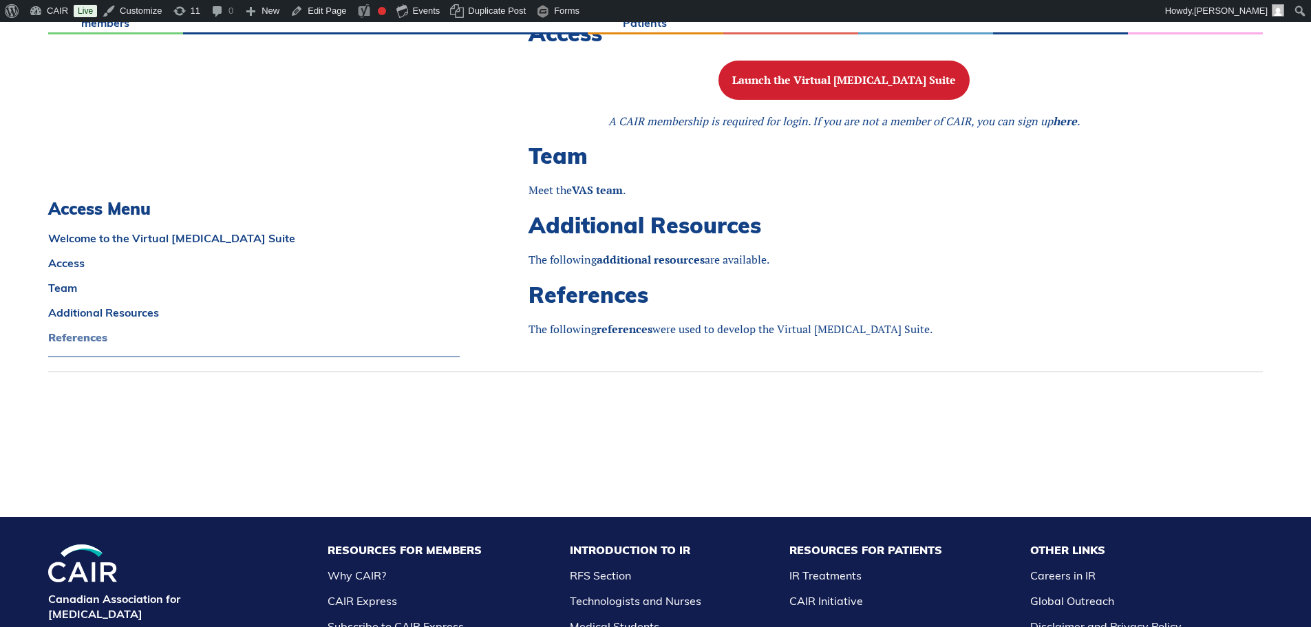
scroll to position [1298, 0]
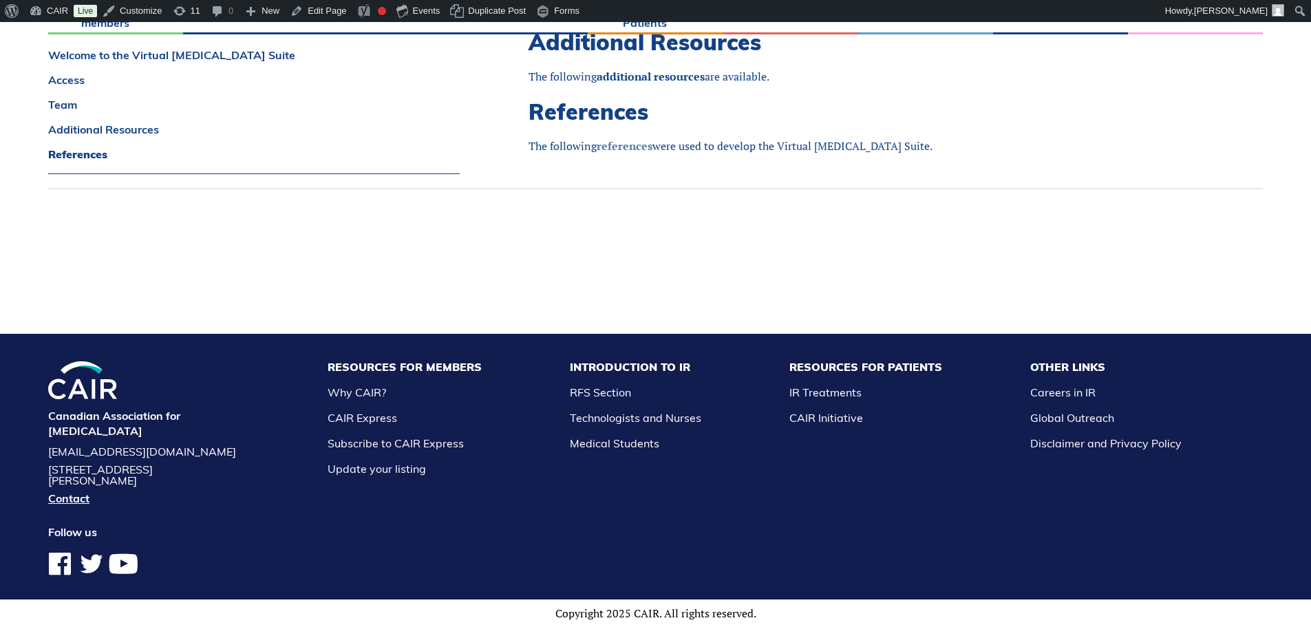
click at [623, 149] on link "references" at bounding box center [625, 145] width 56 height 15
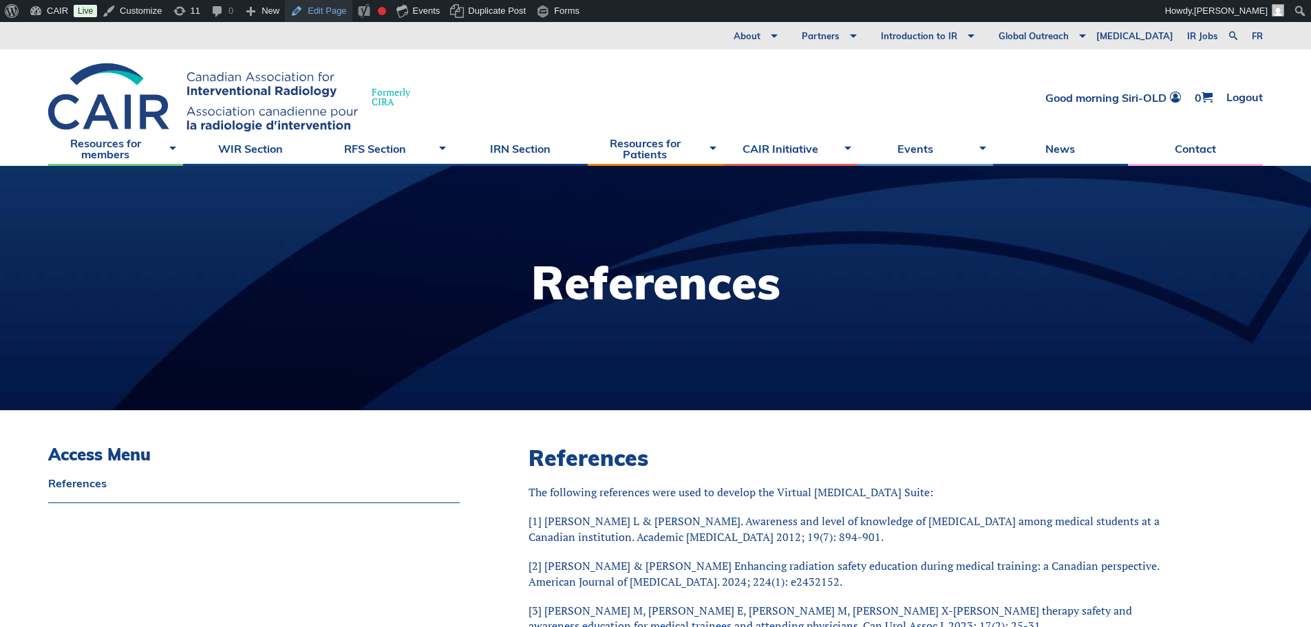
click at [310, 8] on link "Edit Page" at bounding box center [318, 11] width 67 height 22
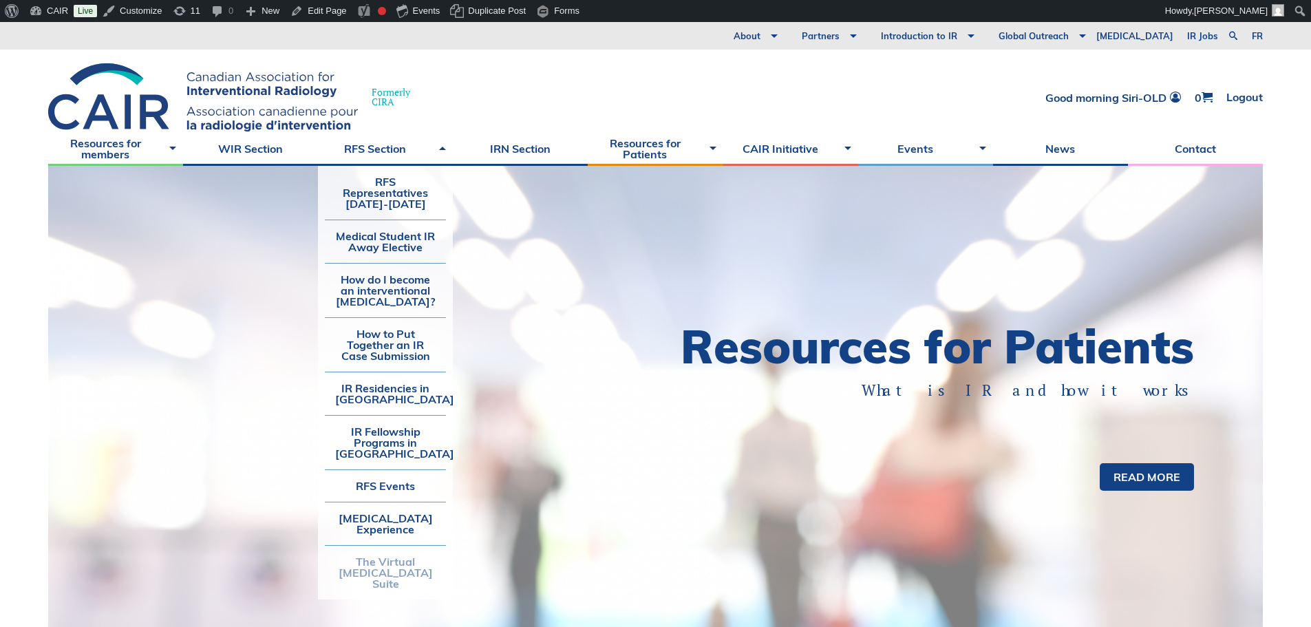
click at [366, 582] on link "The Virtual Angiography Suite" at bounding box center [385, 573] width 121 height 54
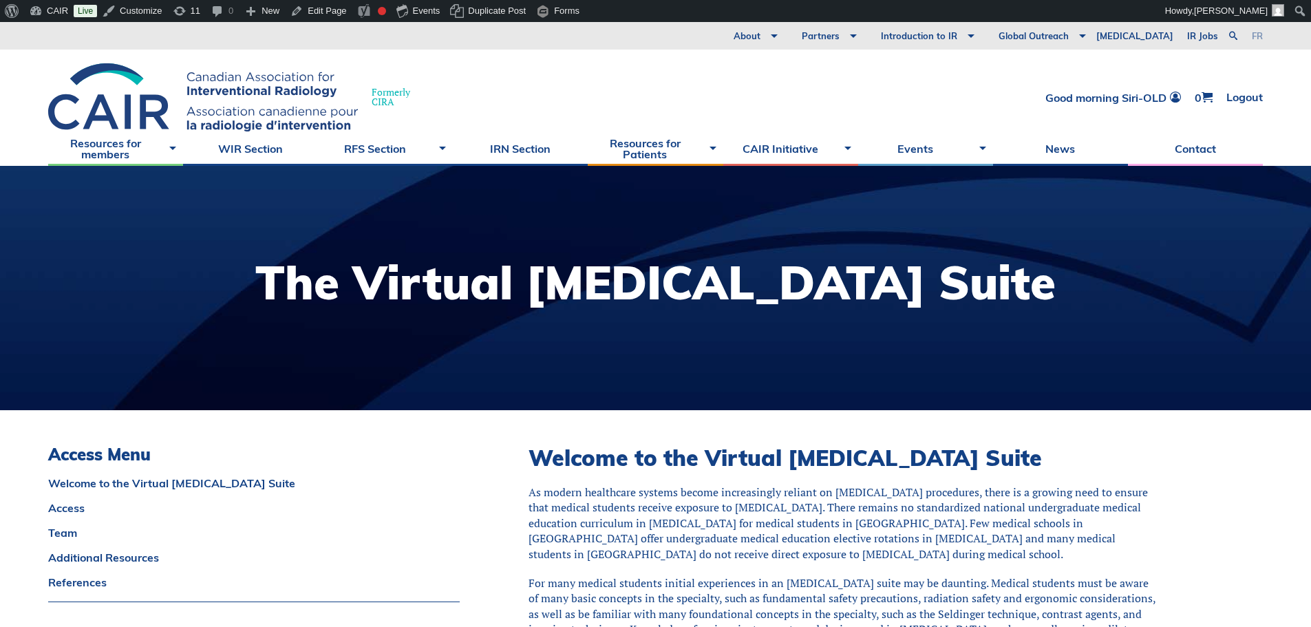
click at [1261, 34] on link "fr" at bounding box center [1257, 36] width 11 height 9
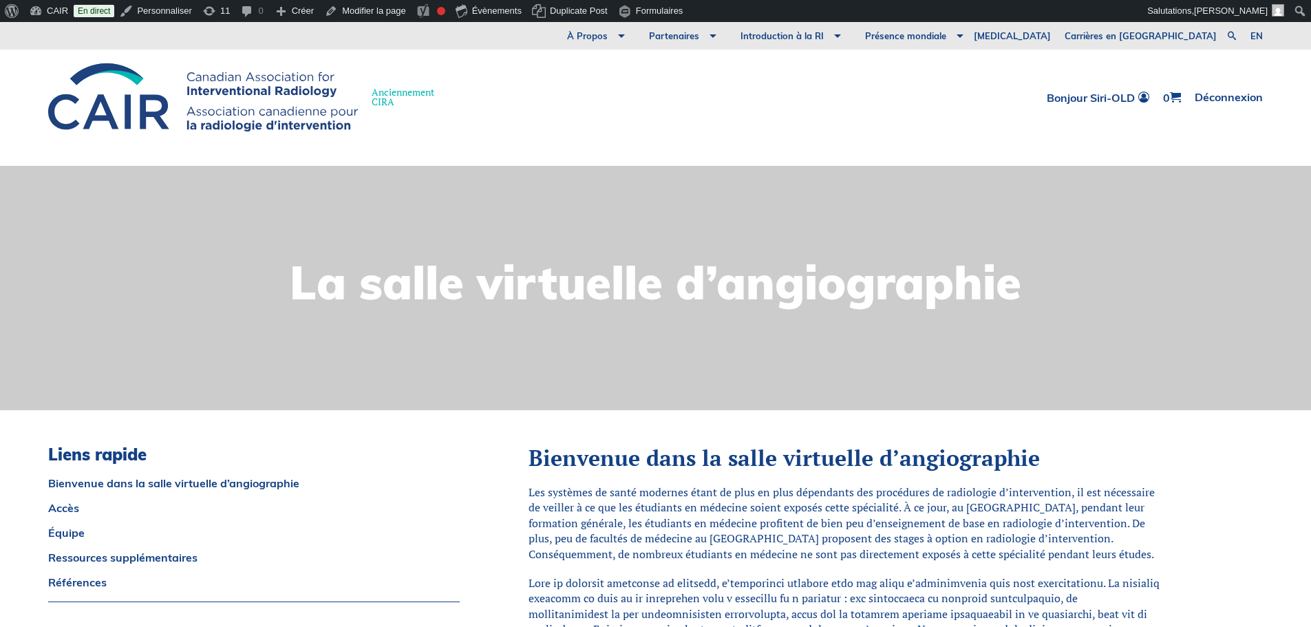
scroll to position [138, 0]
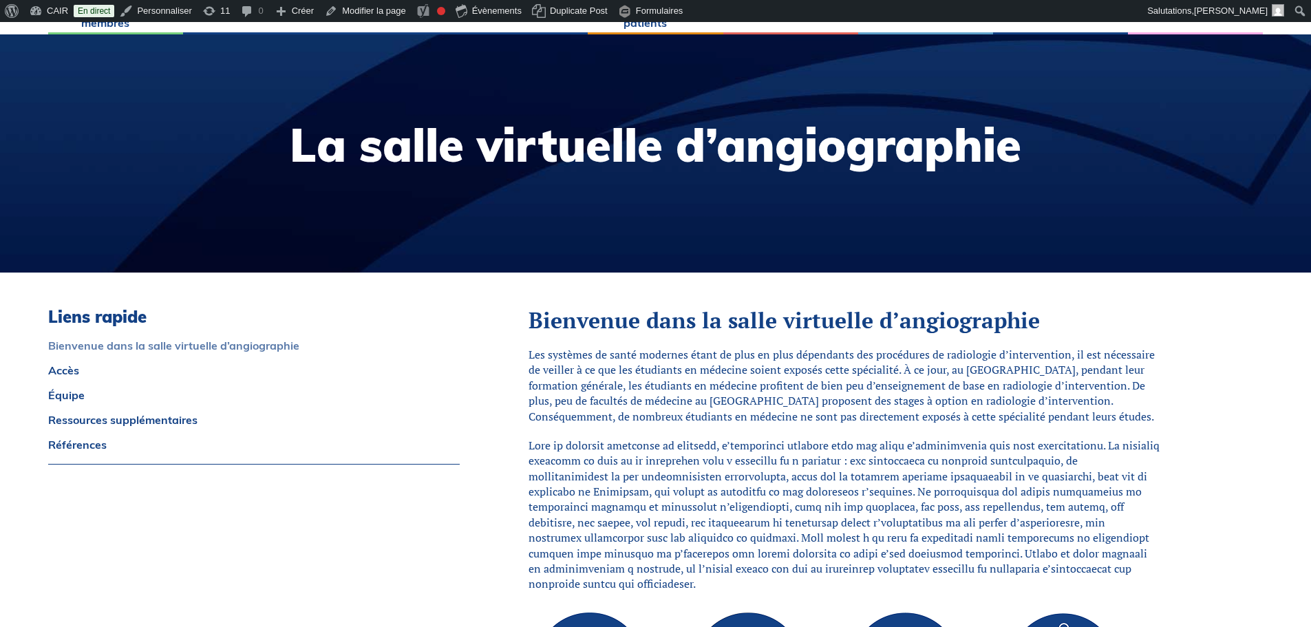
click at [79, 342] on link "Bienvenue dans la salle virtuelle d’angiographie" at bounding box center [253, 345] width 411 height 11
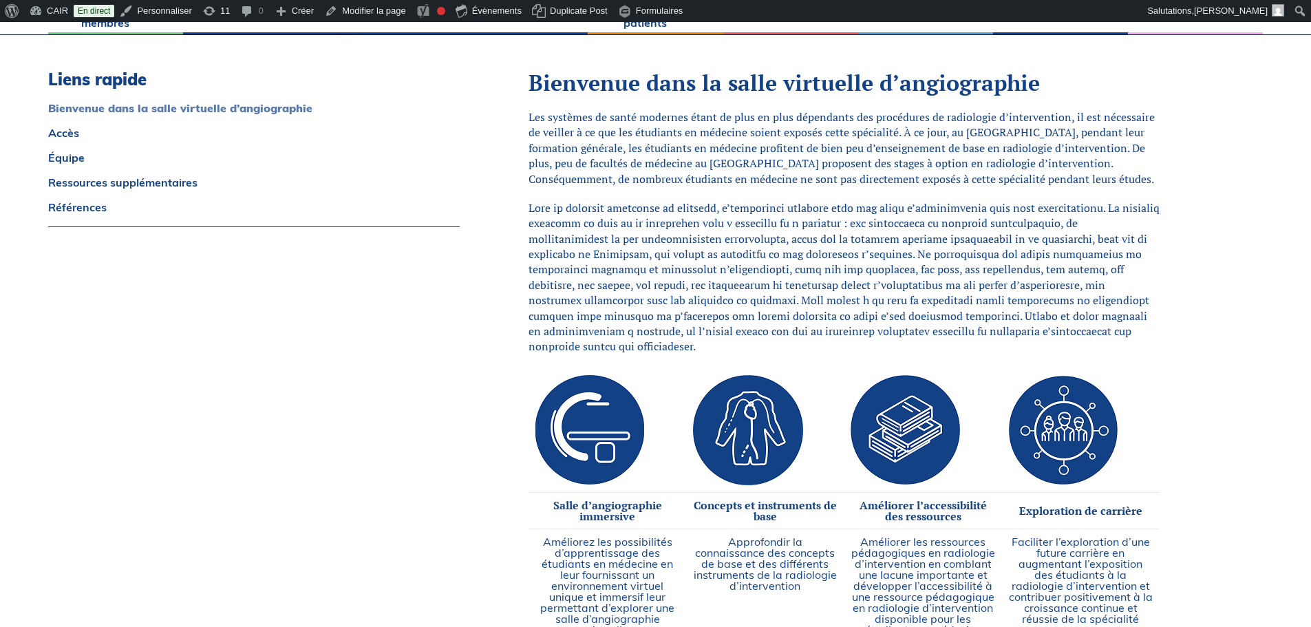
scroll to position [376, 0]
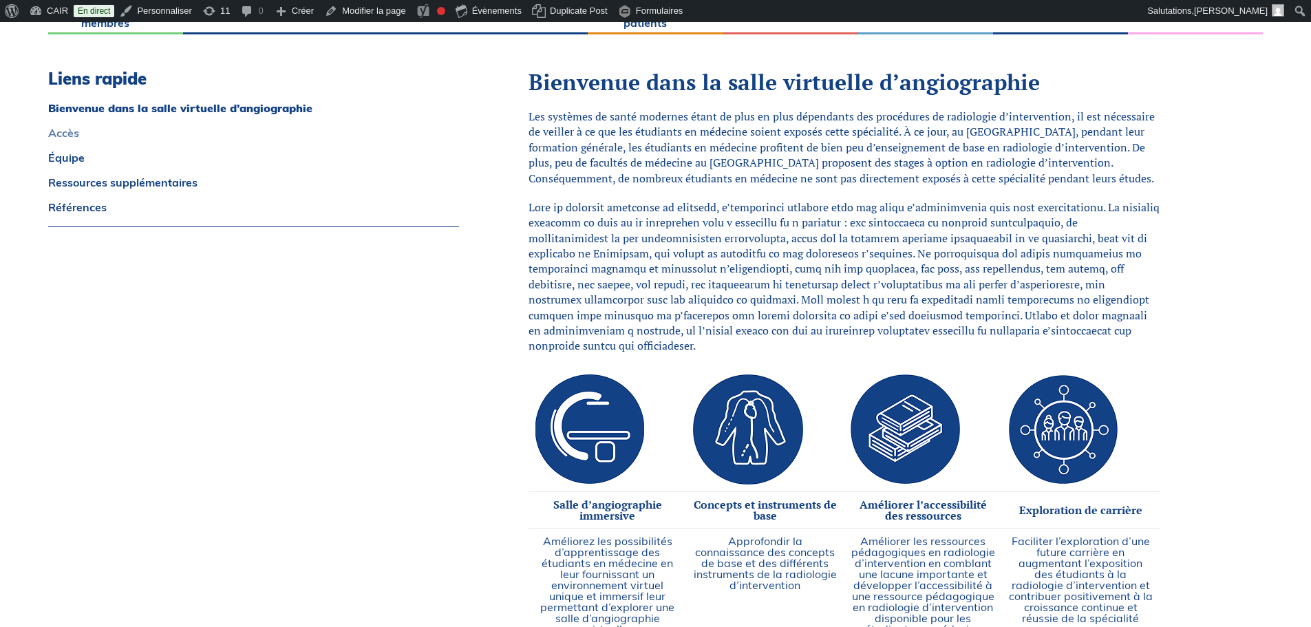
click at [52, 130] on link "Accès" at bounding box center [253, 132] width 411 height 11
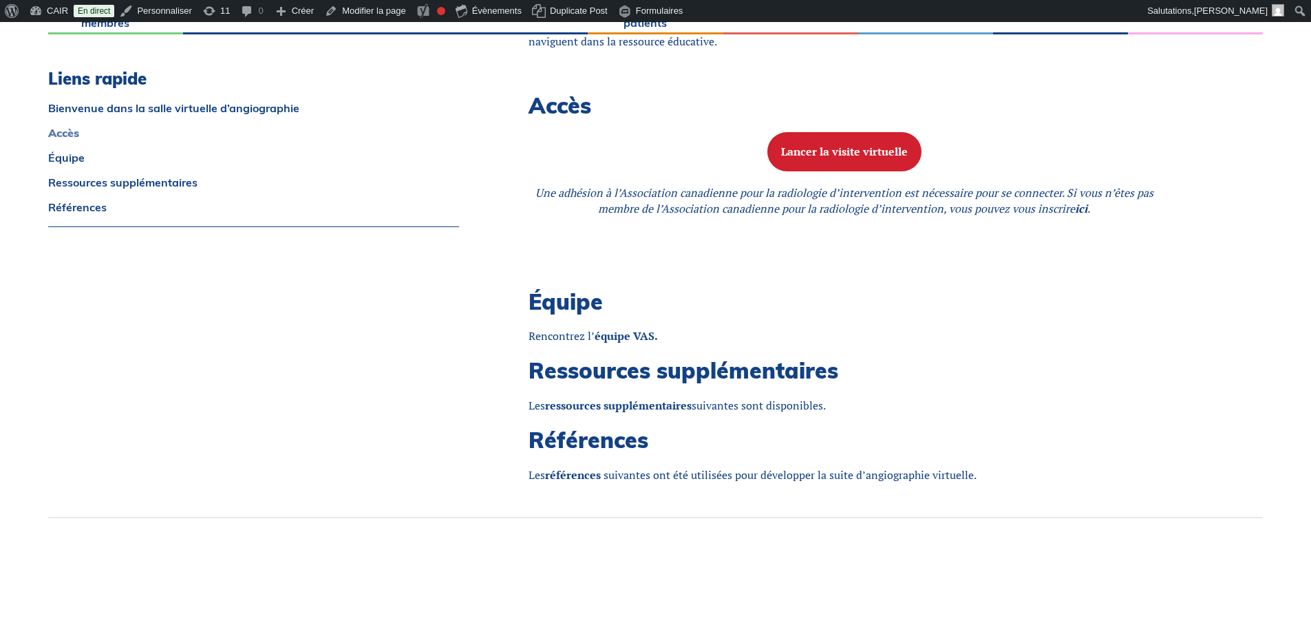
scroll to position [1128, 0]
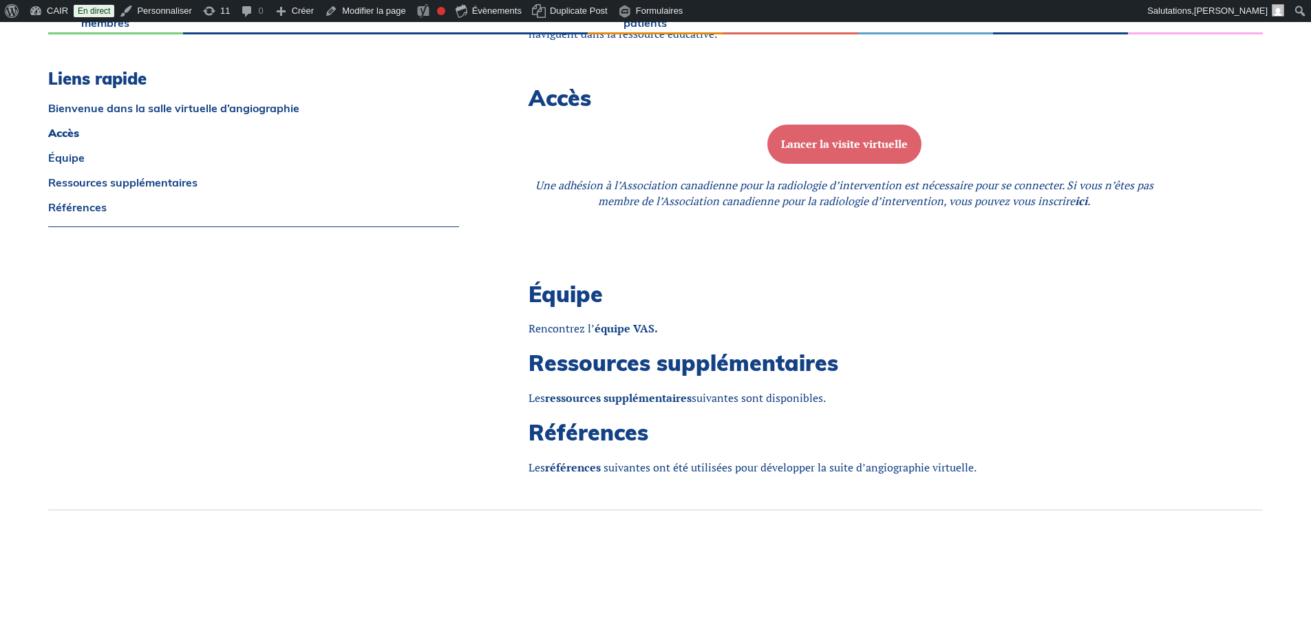
click at [903, 136] on b "Lancer la visite virtuelle" at bounding box center [844, 143] width 127 height 15
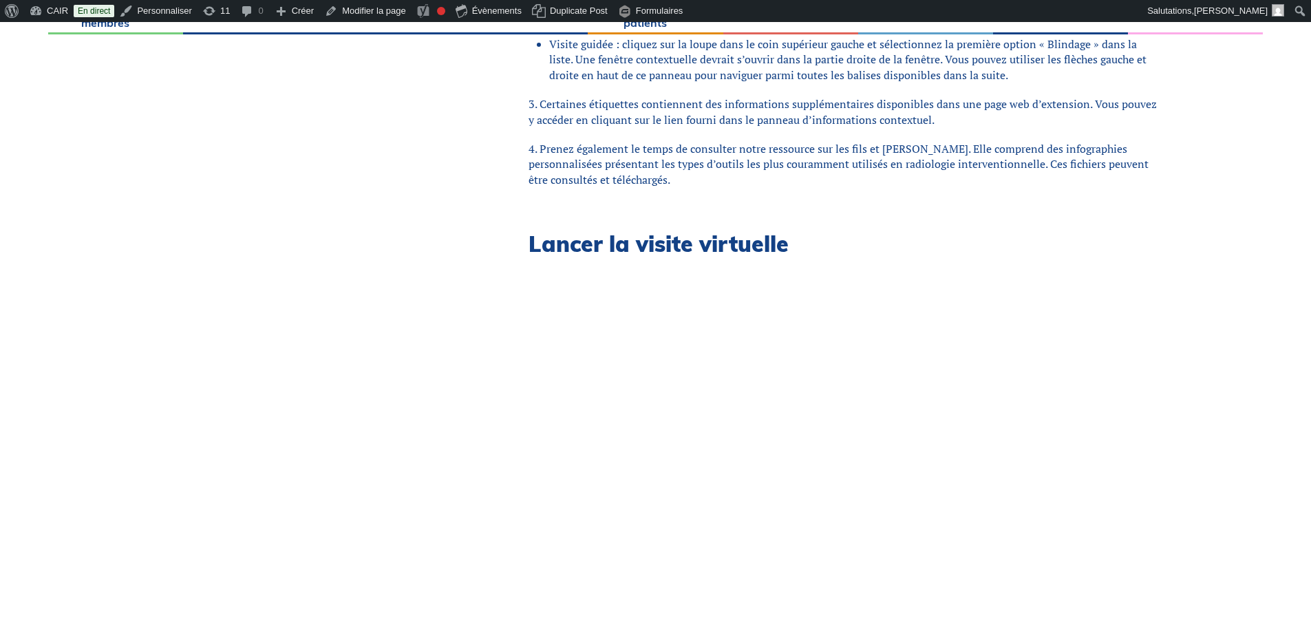
scroll to position [344, 0]
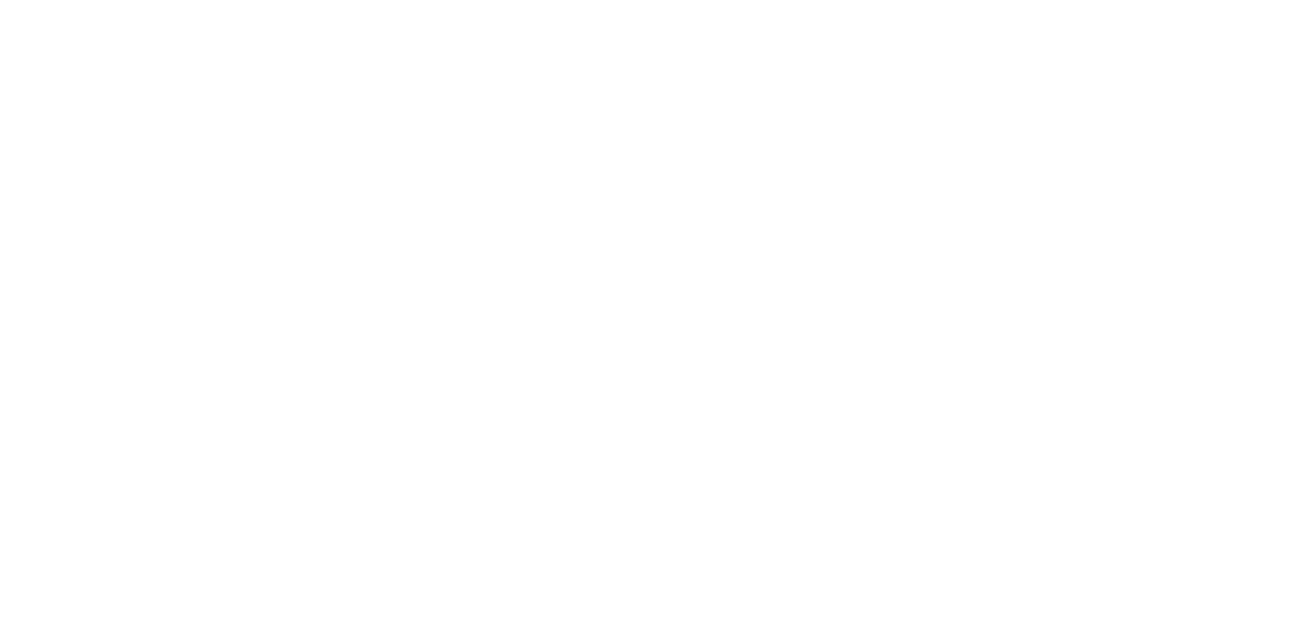
scroll to position [1128, 0]
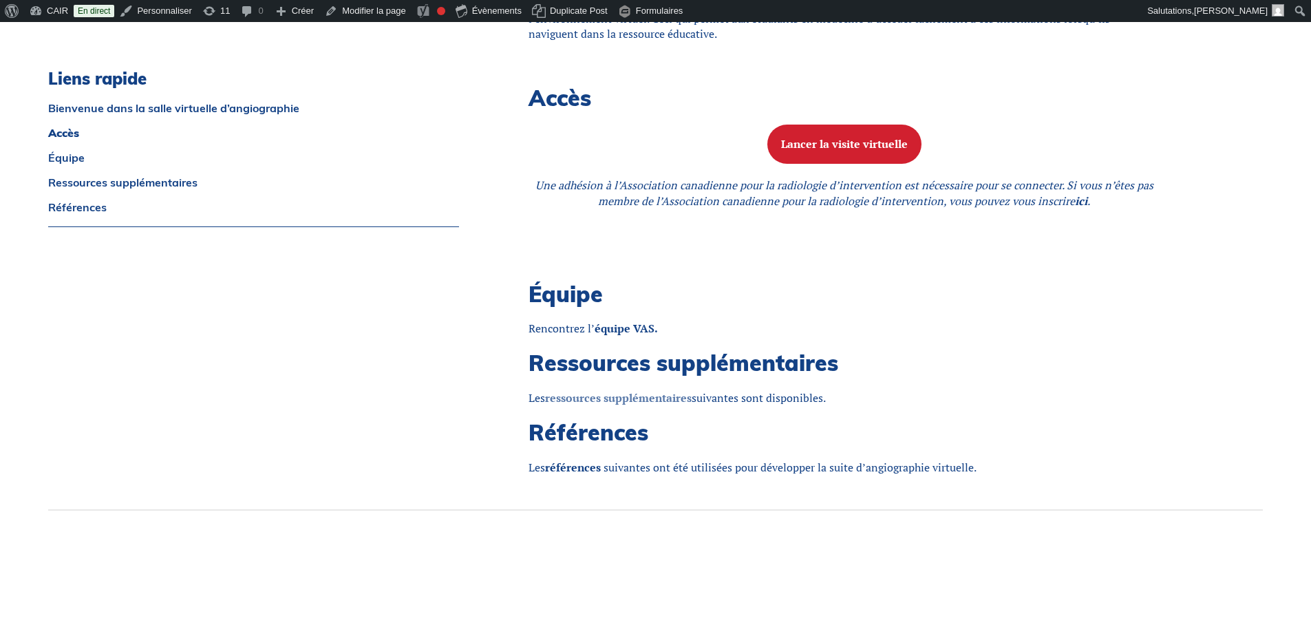
click at [617, 390] on strong "ressources supplémentaires" at bounding box center [618, 397] width 147 height 15
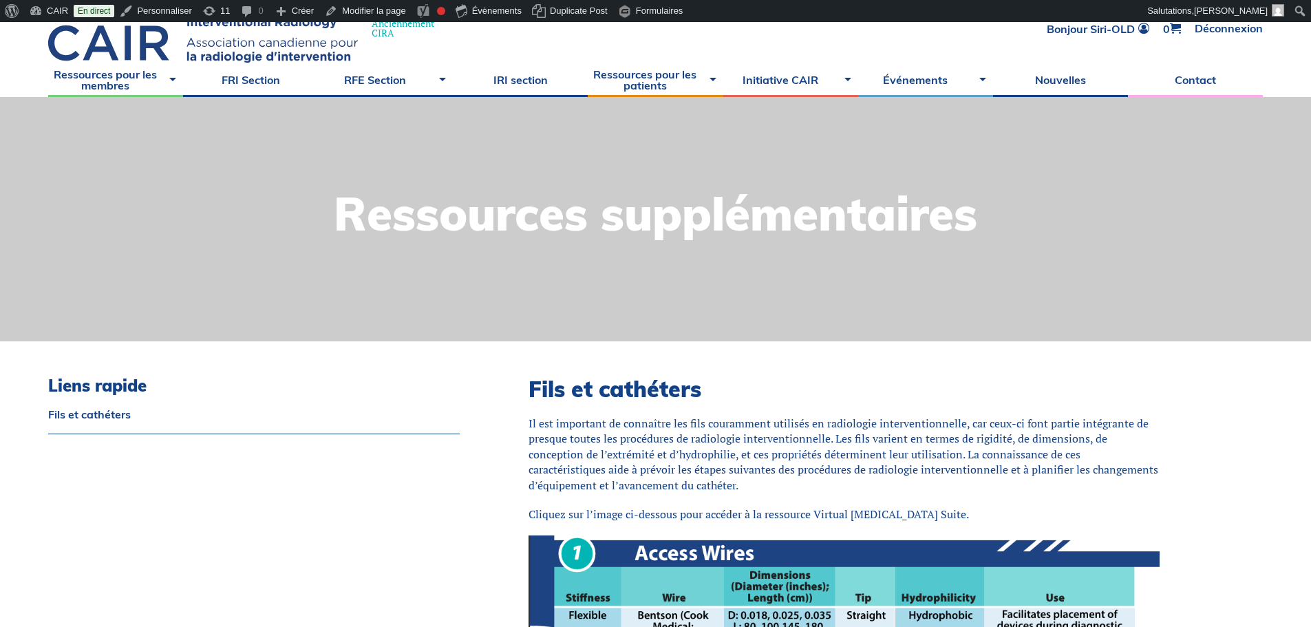
scroll to position [206, 0]
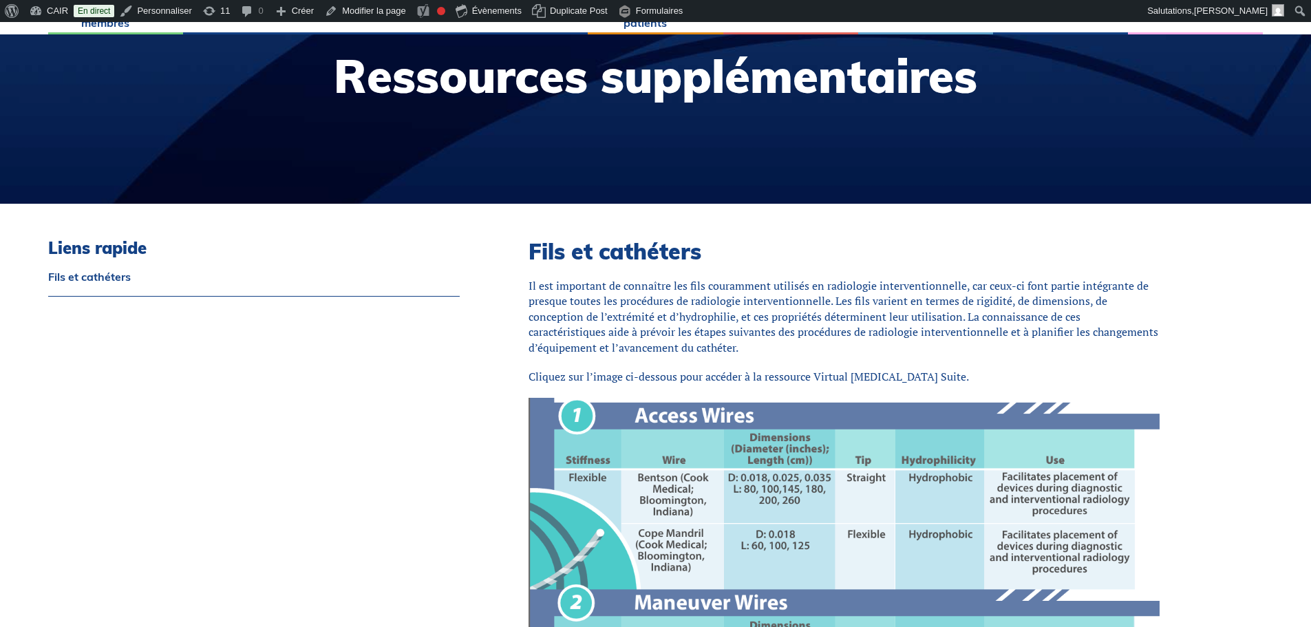
click at [705, 458] on img at bounding box center [843, 588] width 631 height 380
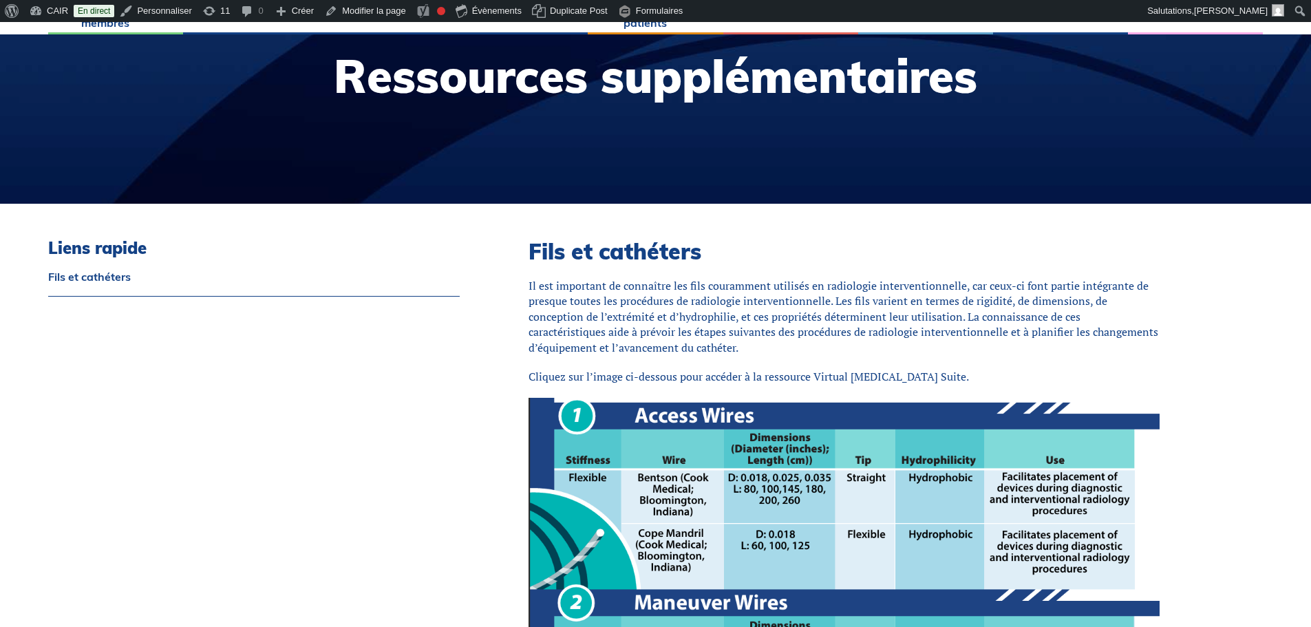
scroll to position [413, 0]
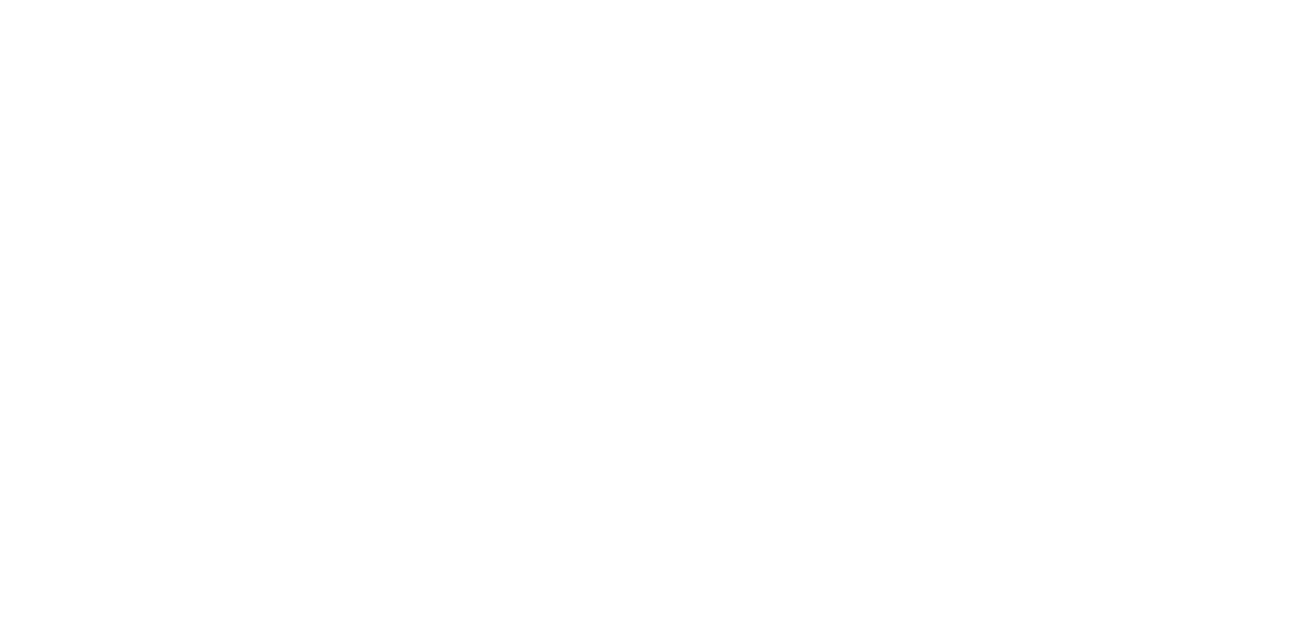
scroll to position [1128, 0]
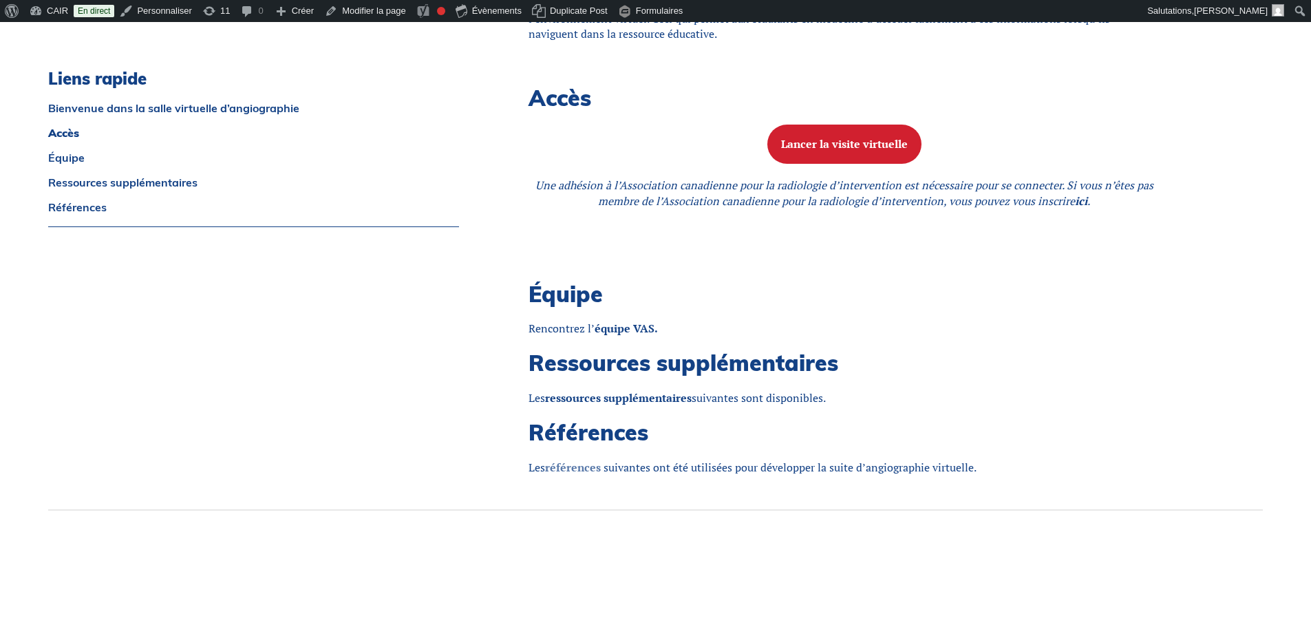
click at [570, 460] on strong "références" at bounding box center [573, 467] width 56 height 15
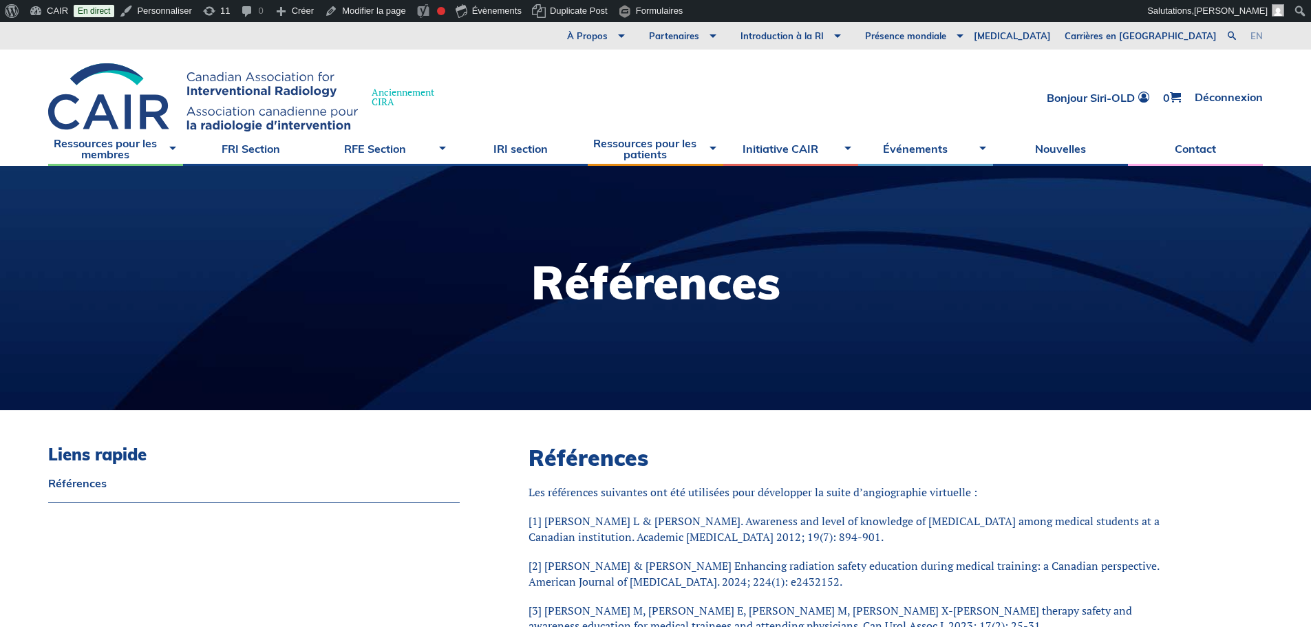
click at [1260, 32] on link "en" at bounding box center [1256, 36] width 12 height 9
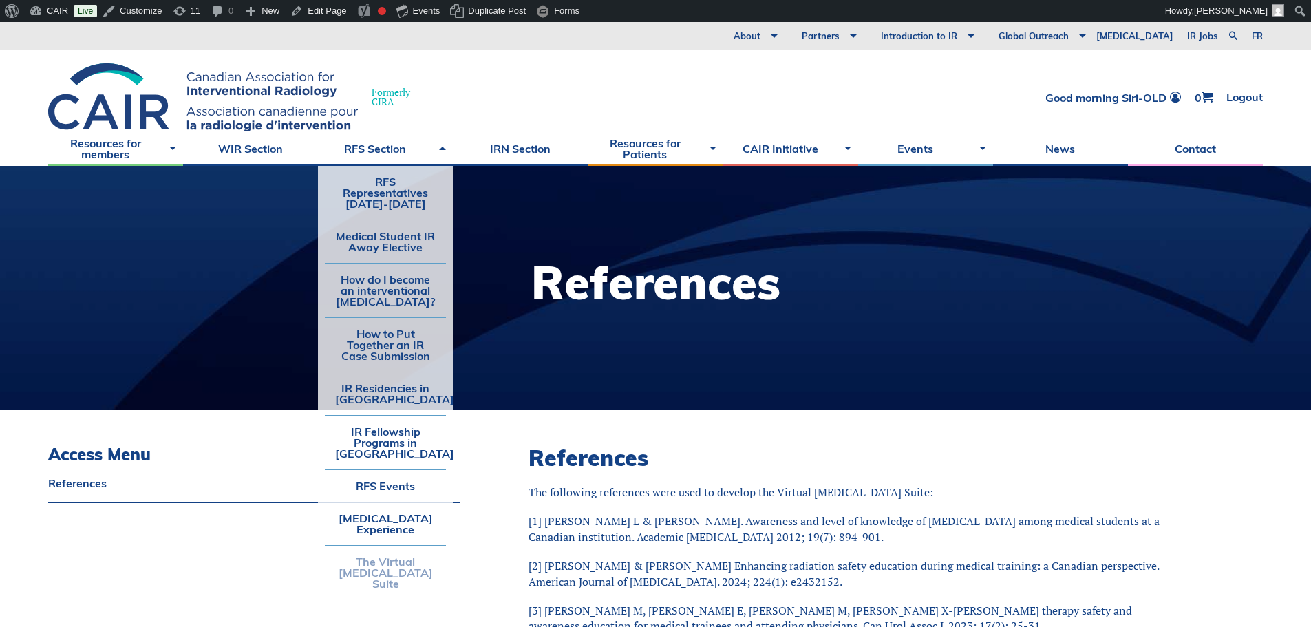
click at [383, 573] on link "The Virtual [MEDICAL_DATA] Suite" at bounding box center [385, 573] width 121 height 54
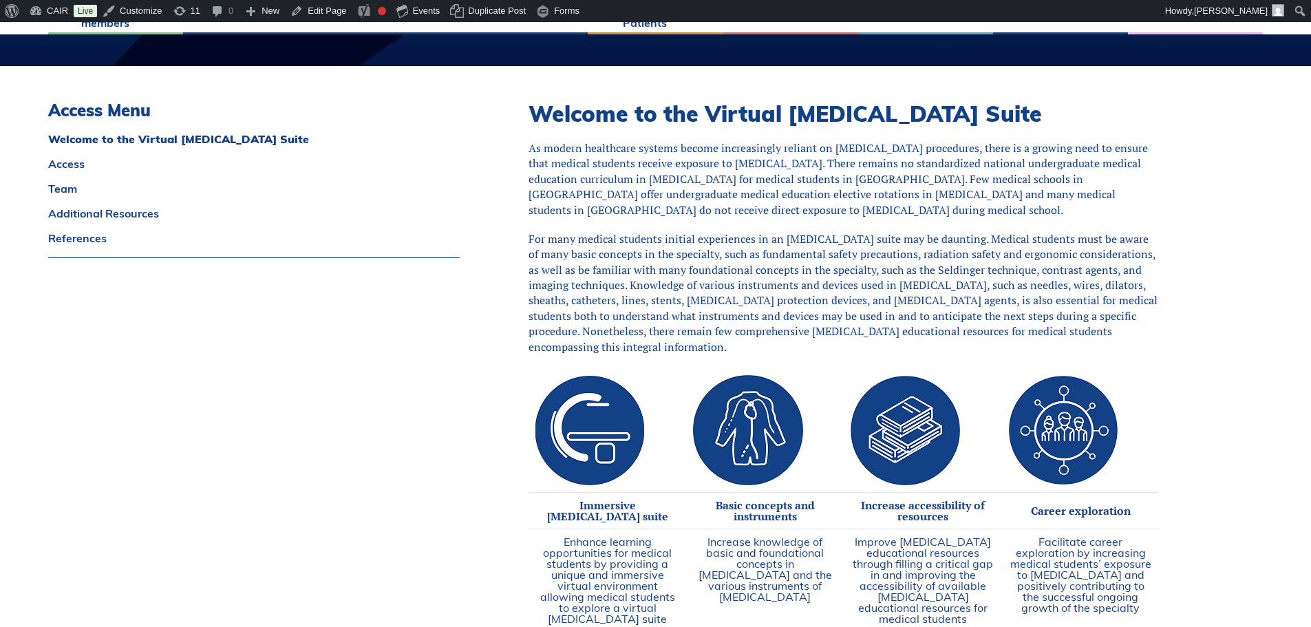
scroll to position [413, 0]
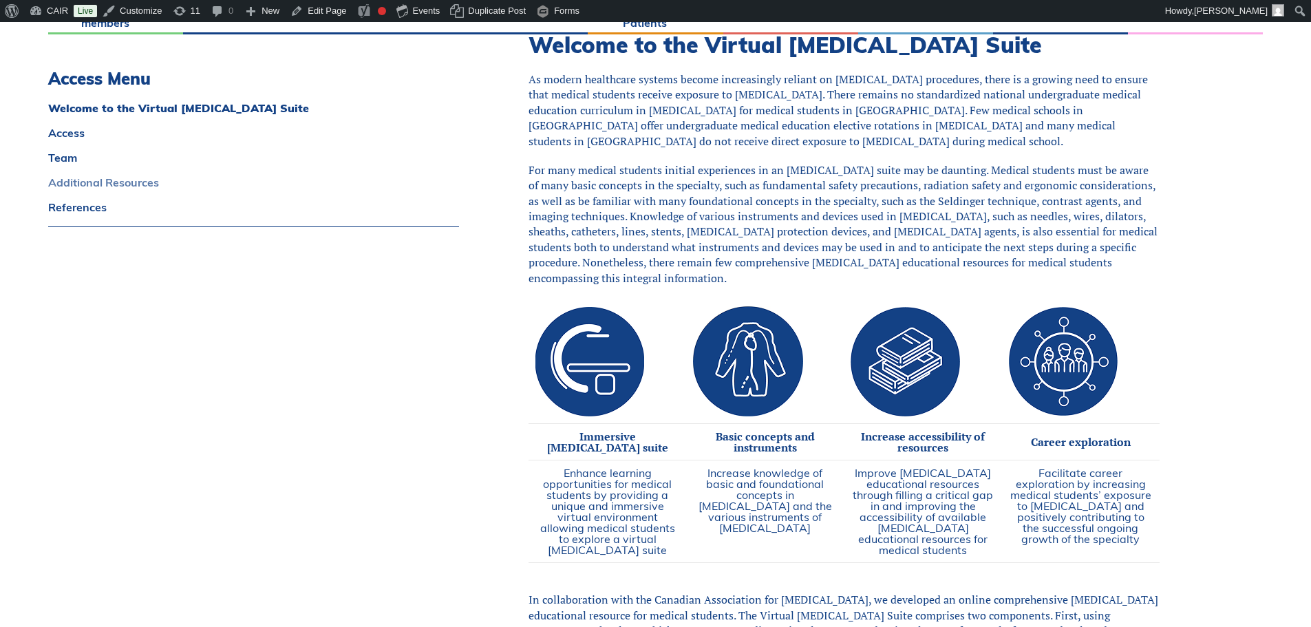
click at [151, 180] on link "Additional Resources" at bounding box center [253, 182] width 411 height 11
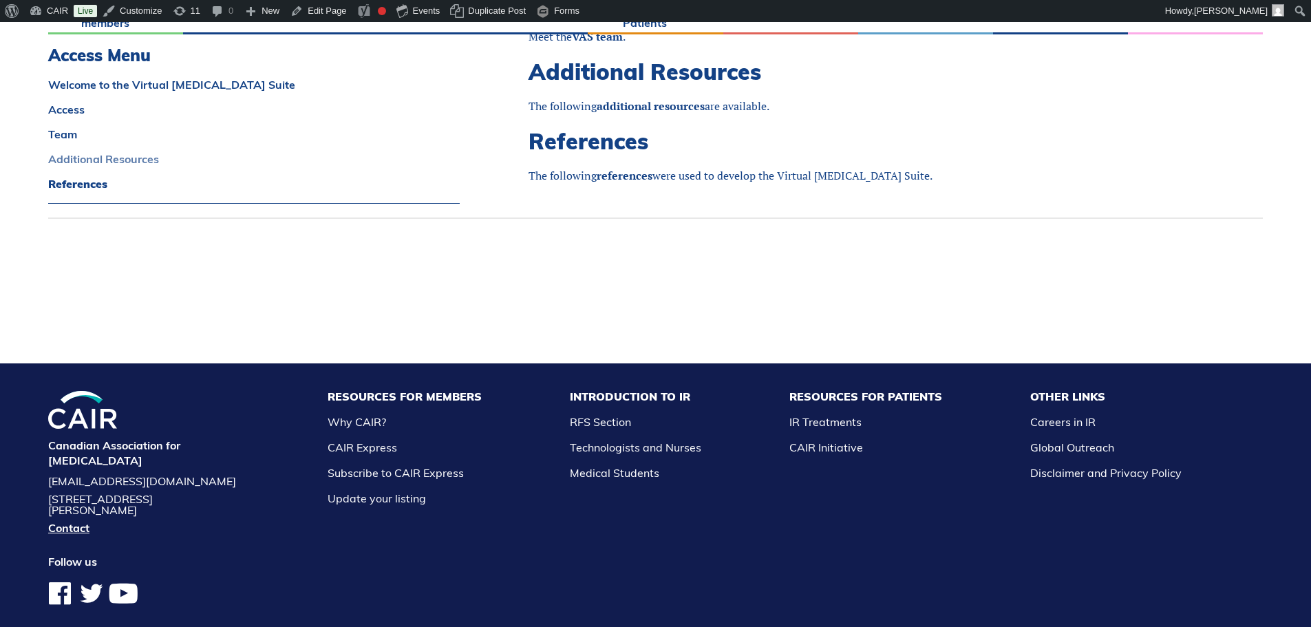
scroll to position [1261, 0]
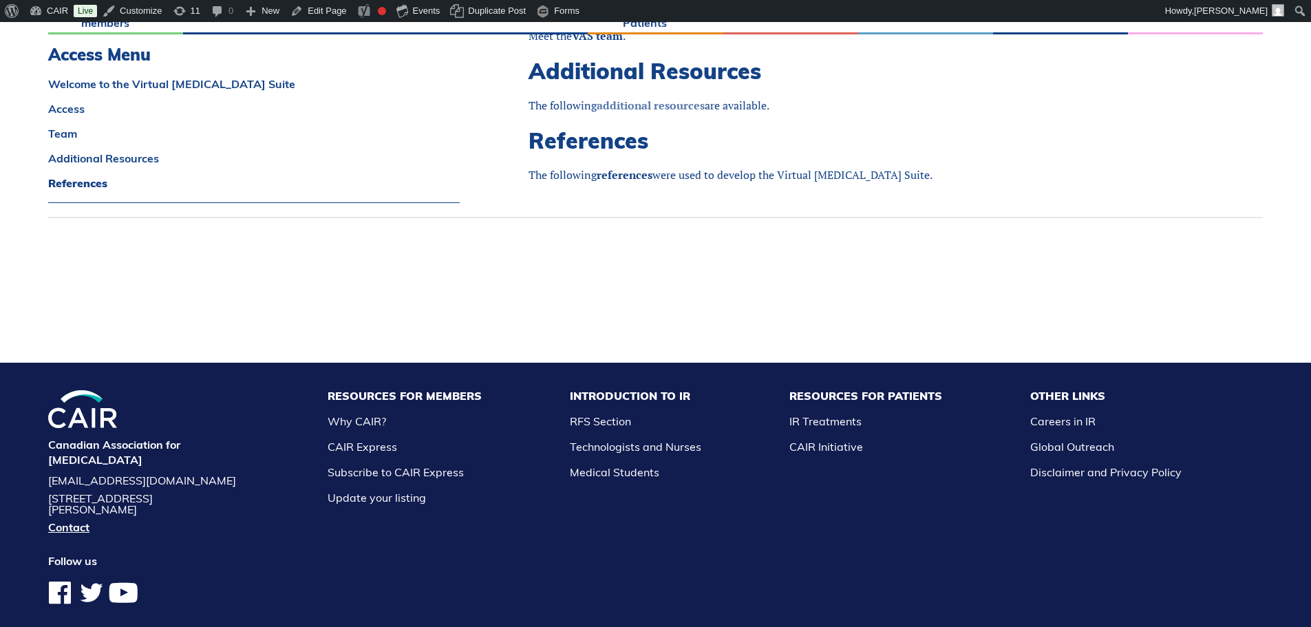
click at [671, 112] on link "additional resources" at bounding box center [651, 105] width 108 height 15
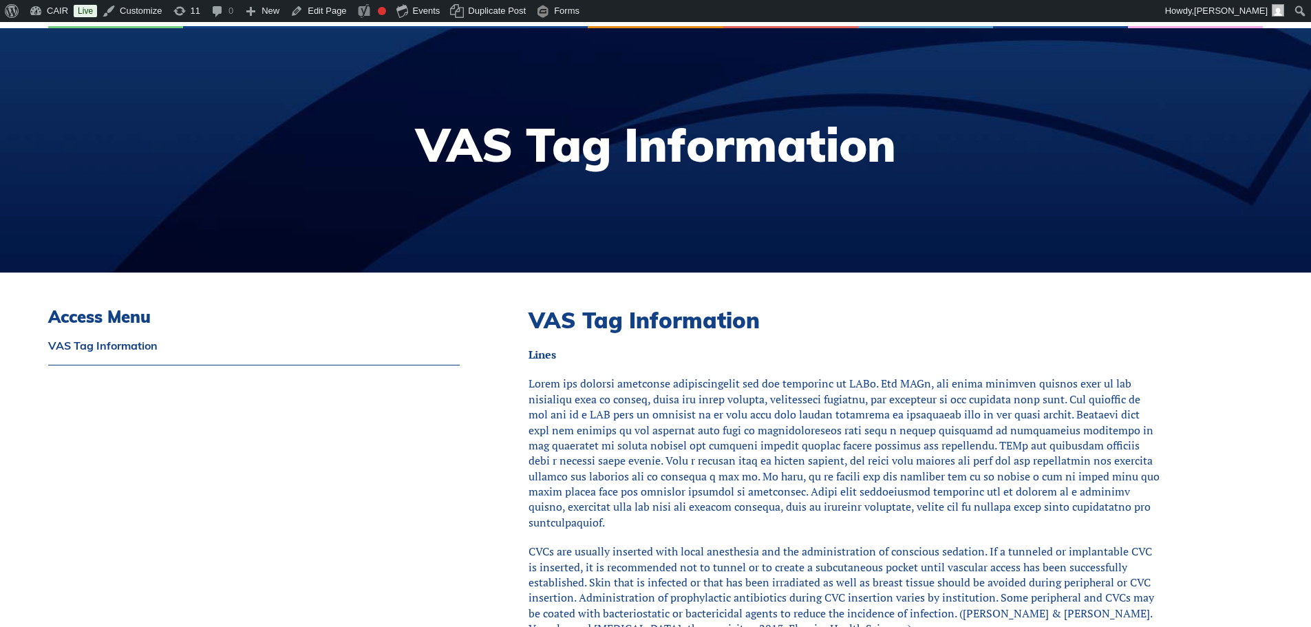
scroll to position [69, 0]
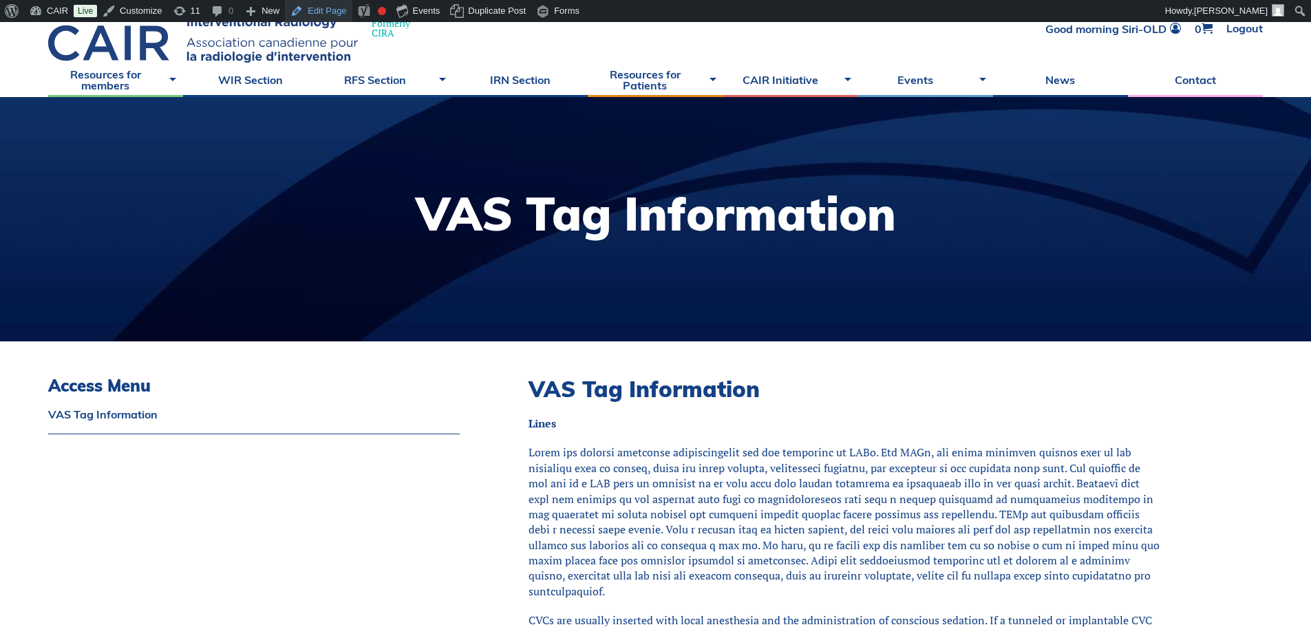
click at [330, 9] on link "Edit Page" at bounding box center [318, 11] width 67 height 22
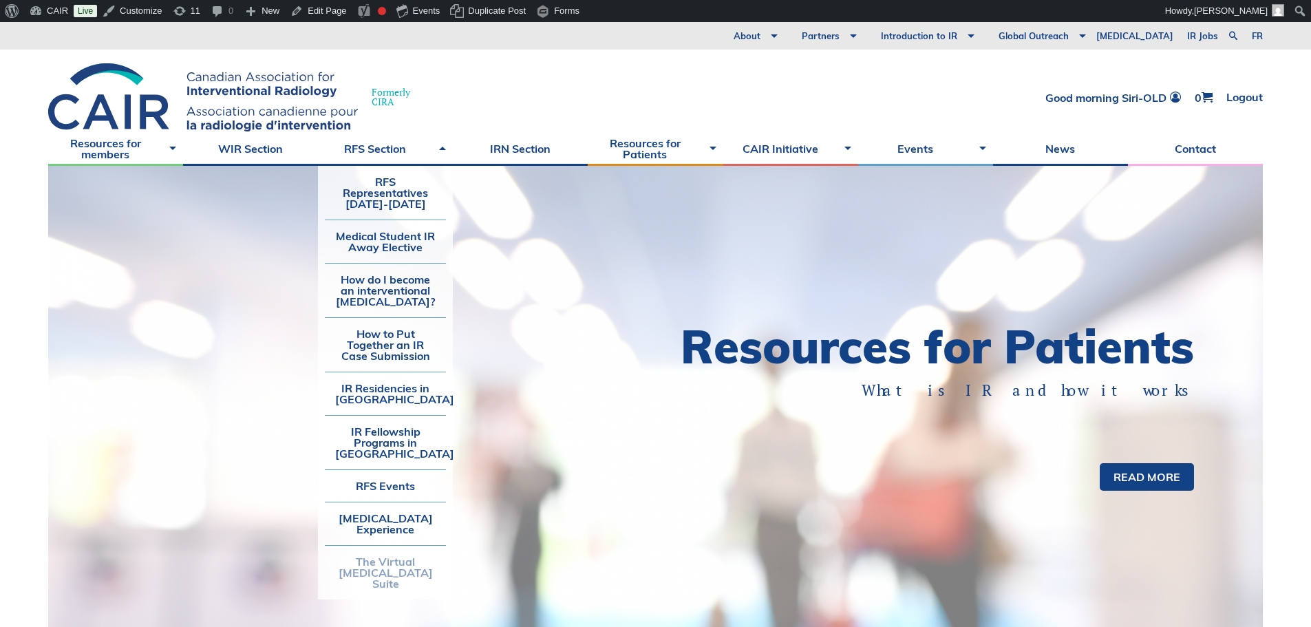
click at [387, 583] on link "The Virtual [MEDICAL_DATA] Suite" at bounding box center [385, 573] width 121 height 54
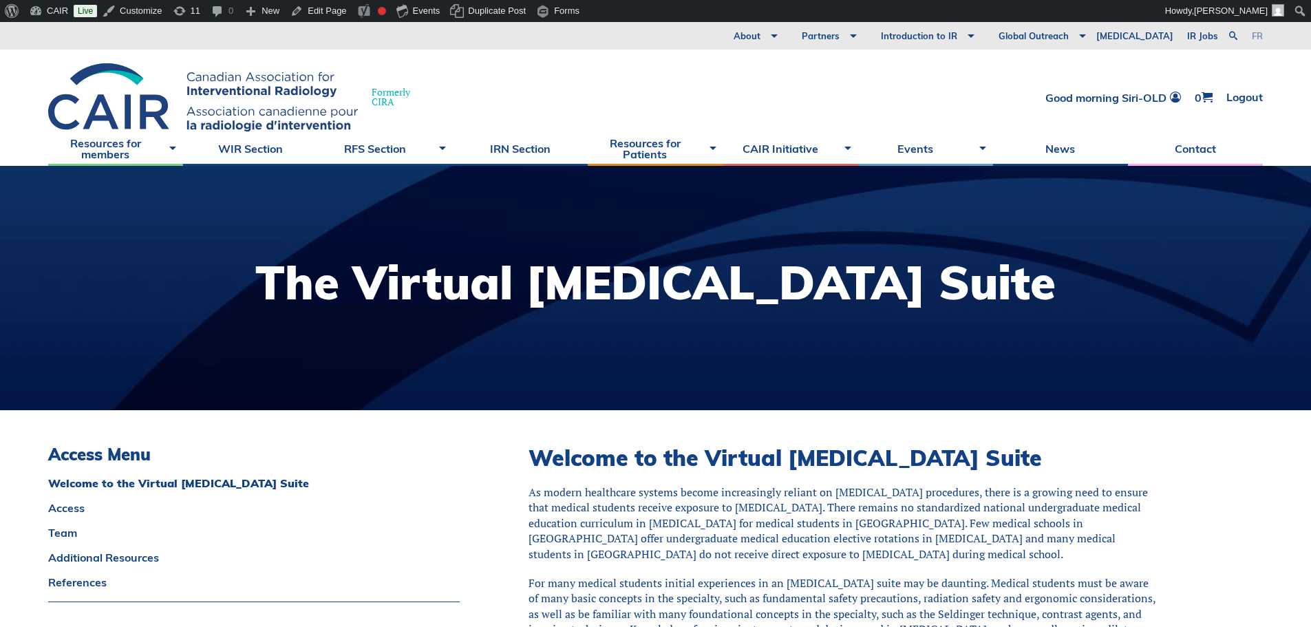
click at [1259, 33] on link "fr" at bounding box center [1257, 36] width 11 height 9
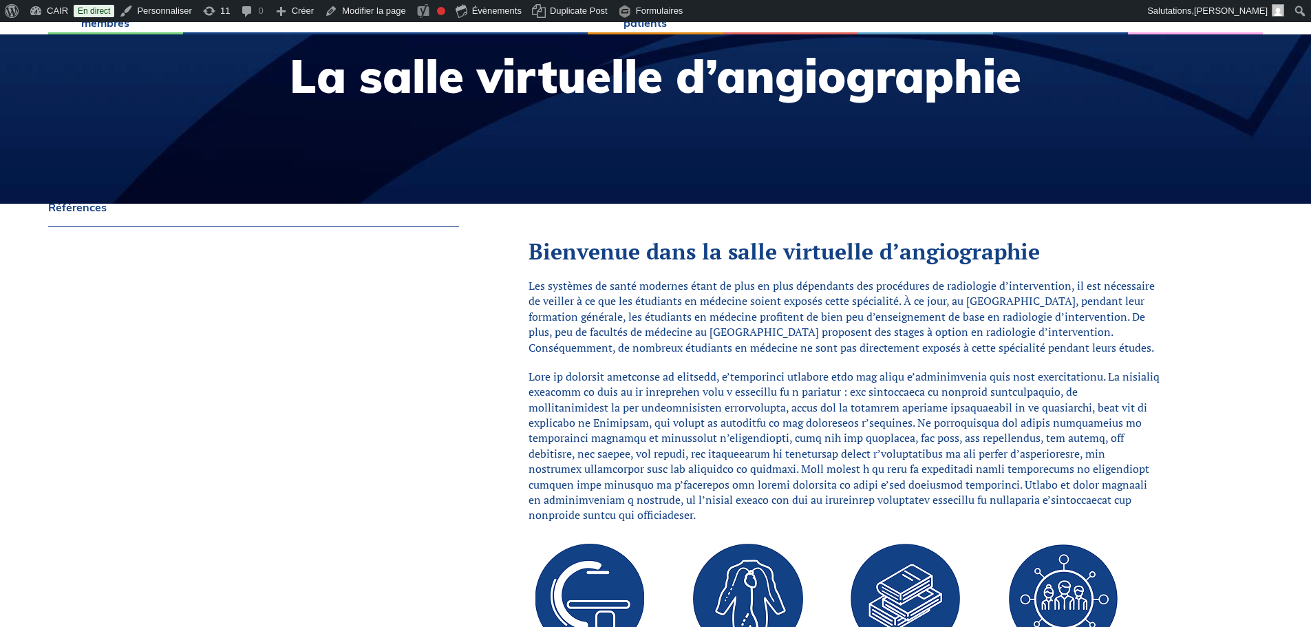
scroll to position [482, 0]
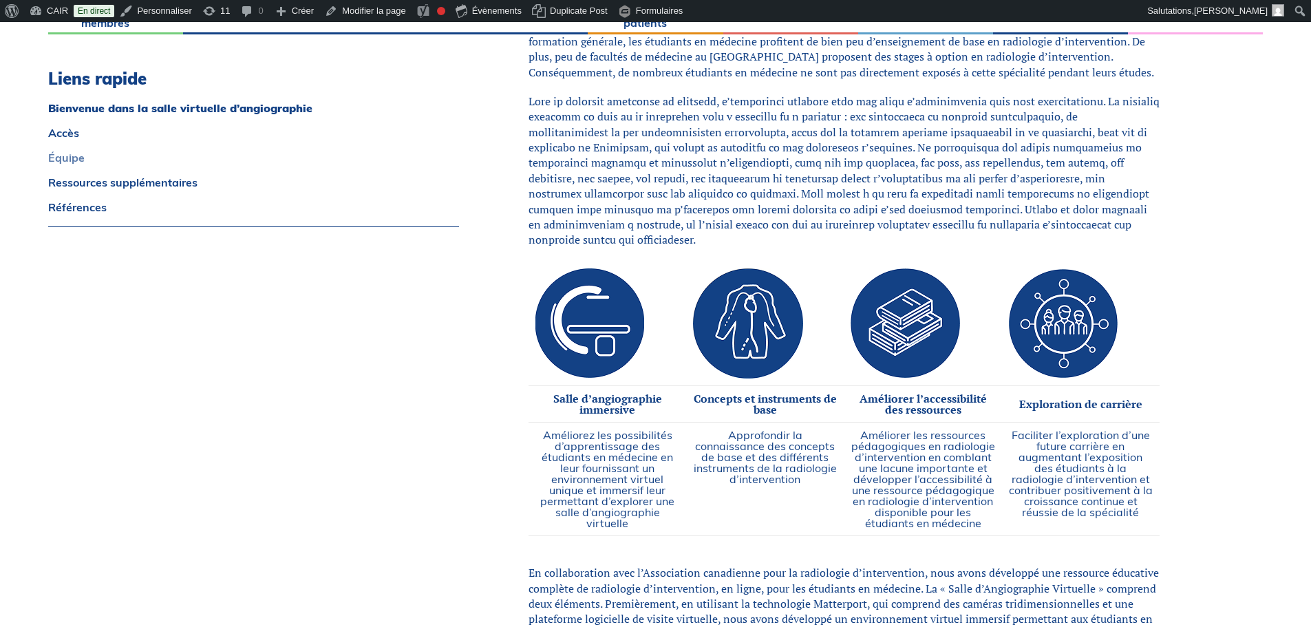
click at [56, 158] on link "Équipe" at bounding box center [253, 157] width 411 height 11
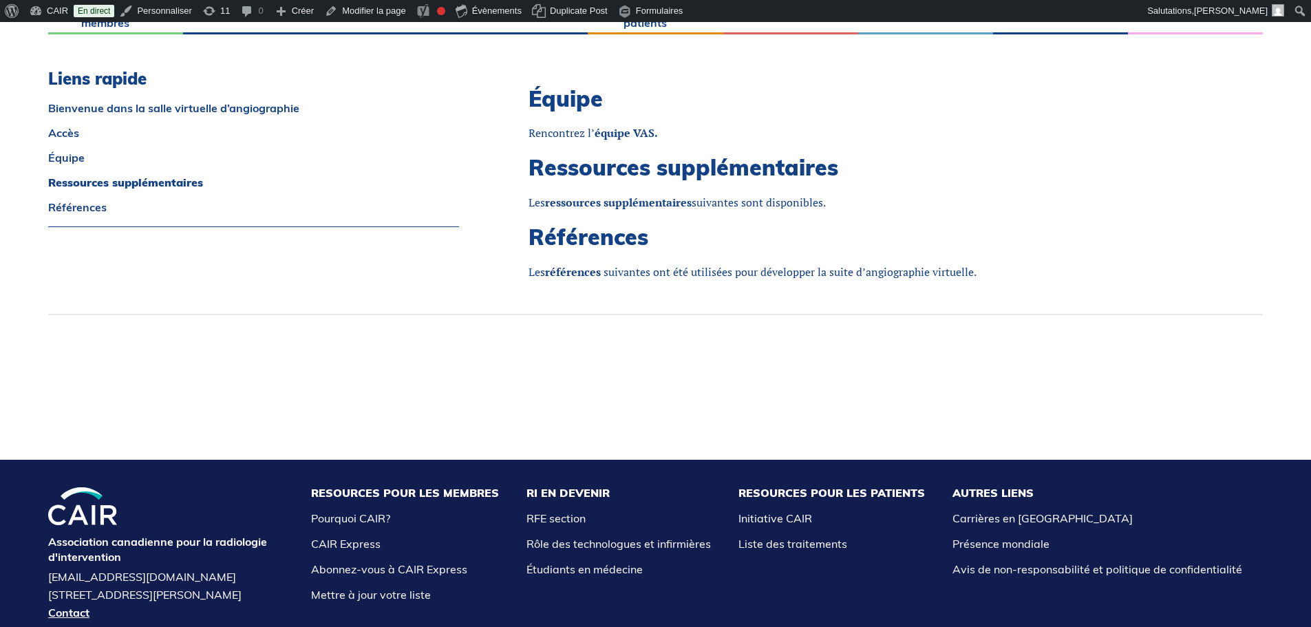
scroll to position [1325, 0]
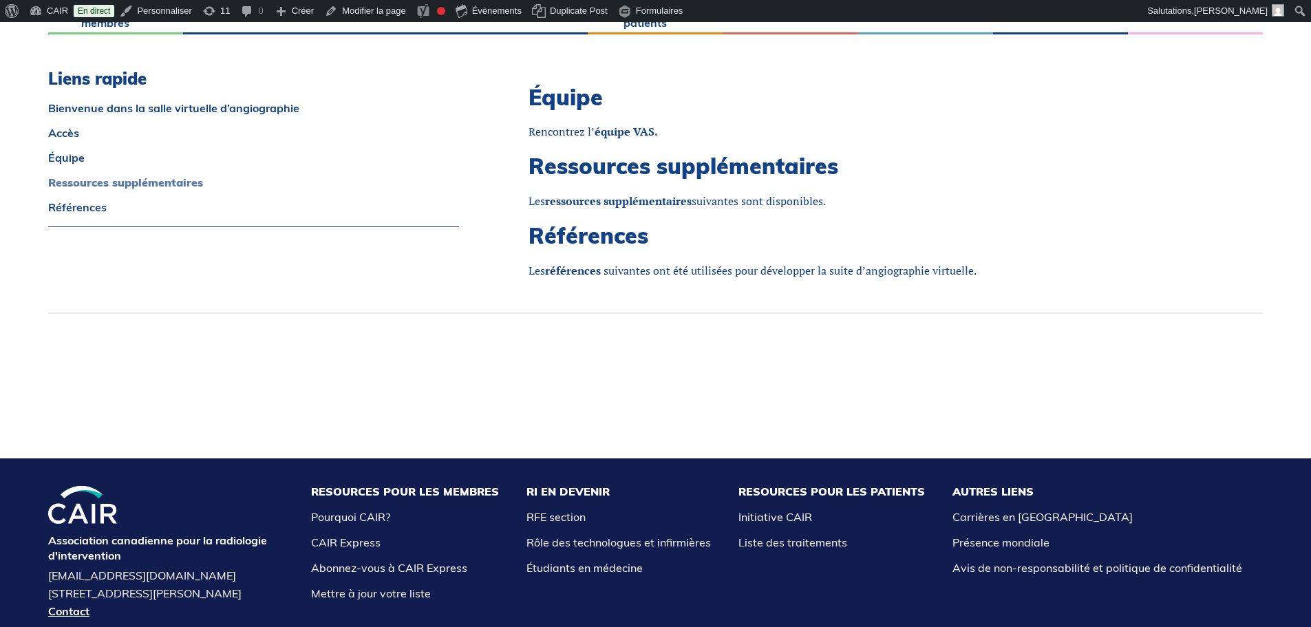
click at [63, 181] on link "Ressources supplémentaires" at bounding box center [253, 182] width 411 height 11
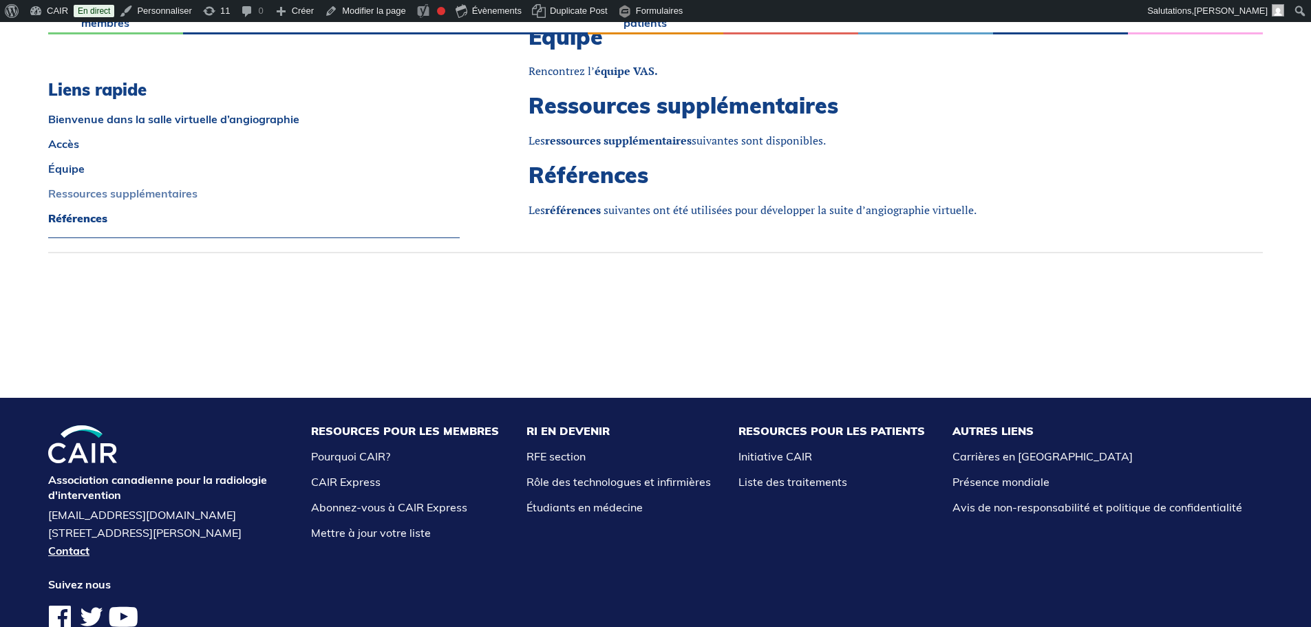
scroll to position [1395, 0]
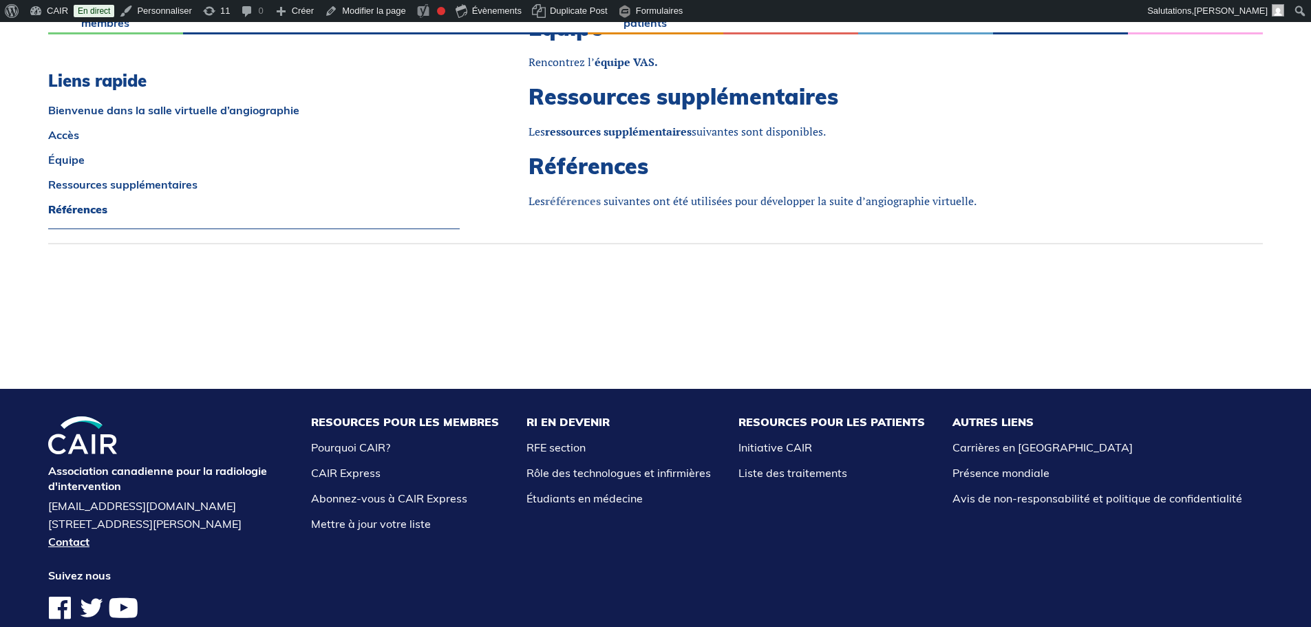
click at [568, 193] on strong "références" at bounding box center [573, 200] width 56 height 15
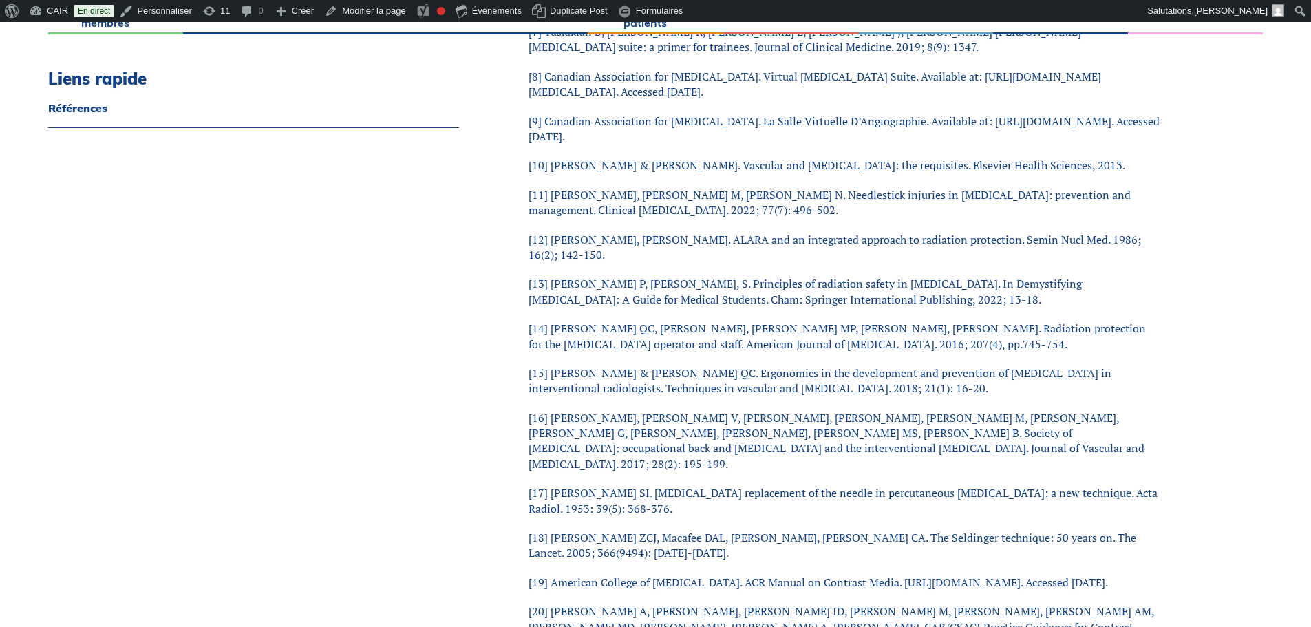
scroll to position [826, 0]
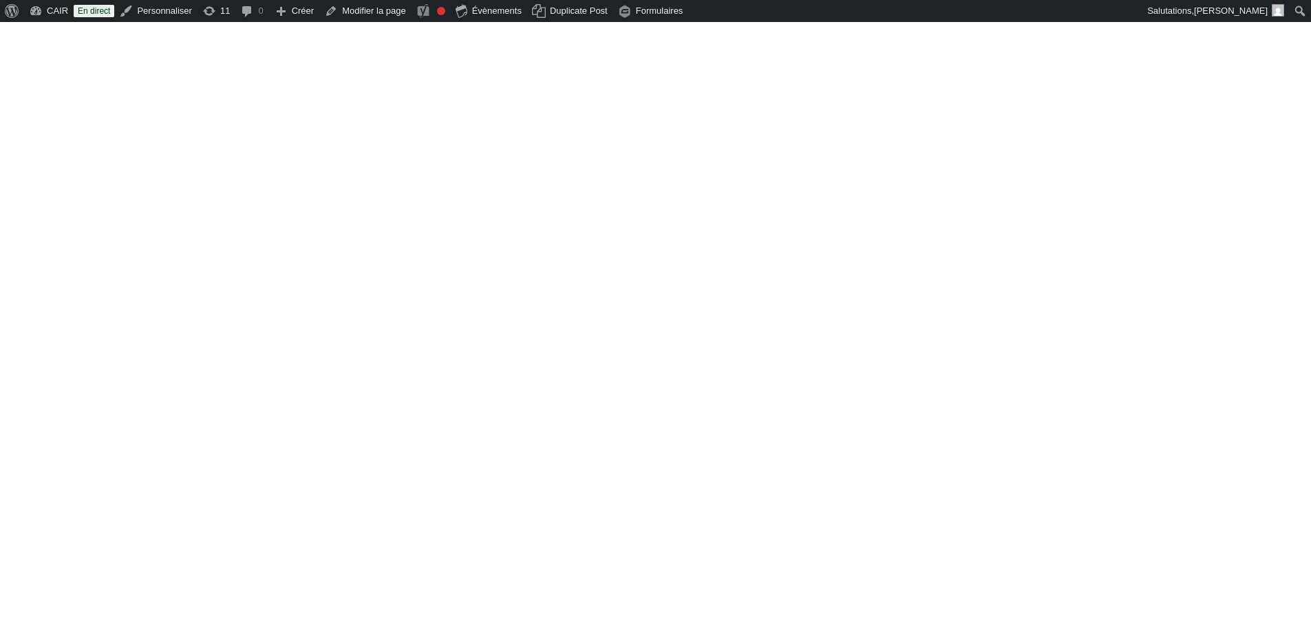
scroll to position [1395, 0]
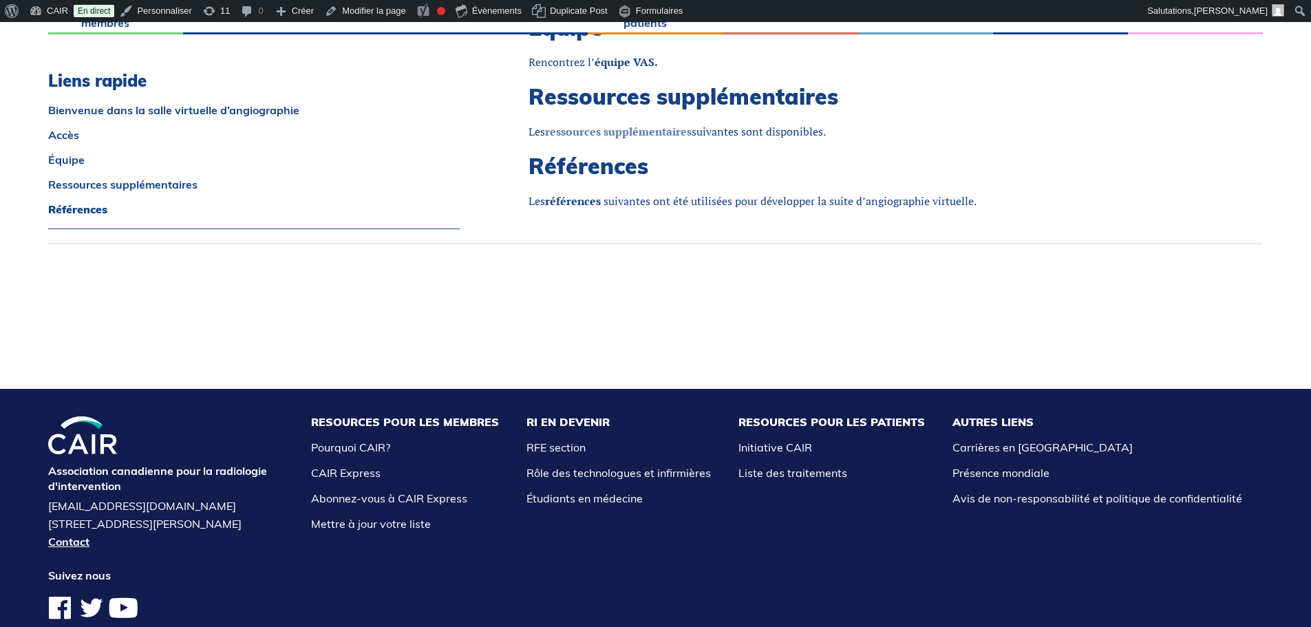
click at [598, 124] on strong "ressources supplémentaires" at bounding box center [618, 131] width 147 height 15
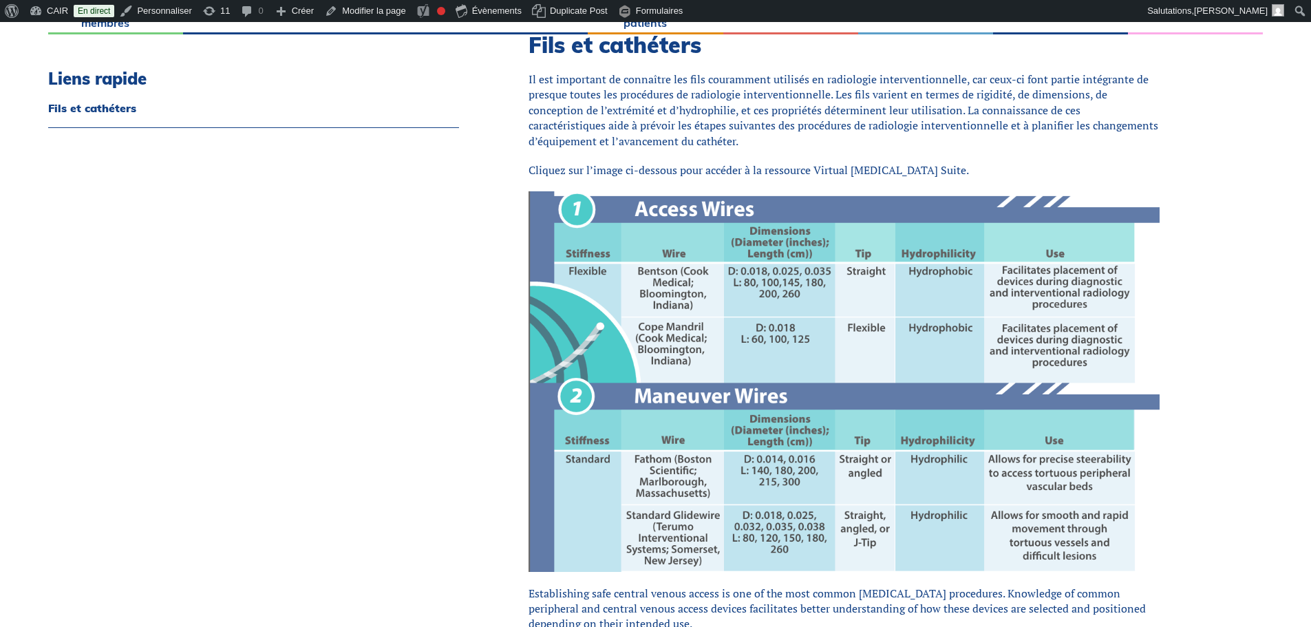
scroll to position [482, 0]
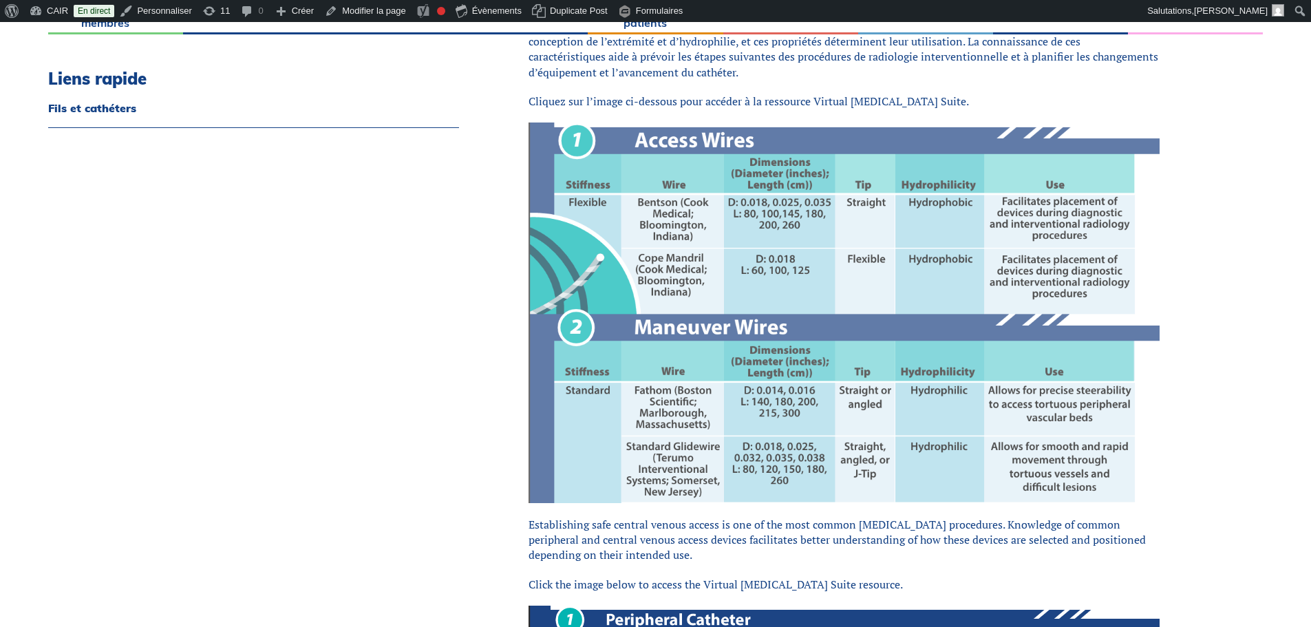
click at [706, 376] on img at bounding box center [843, 312] width 631 height 380
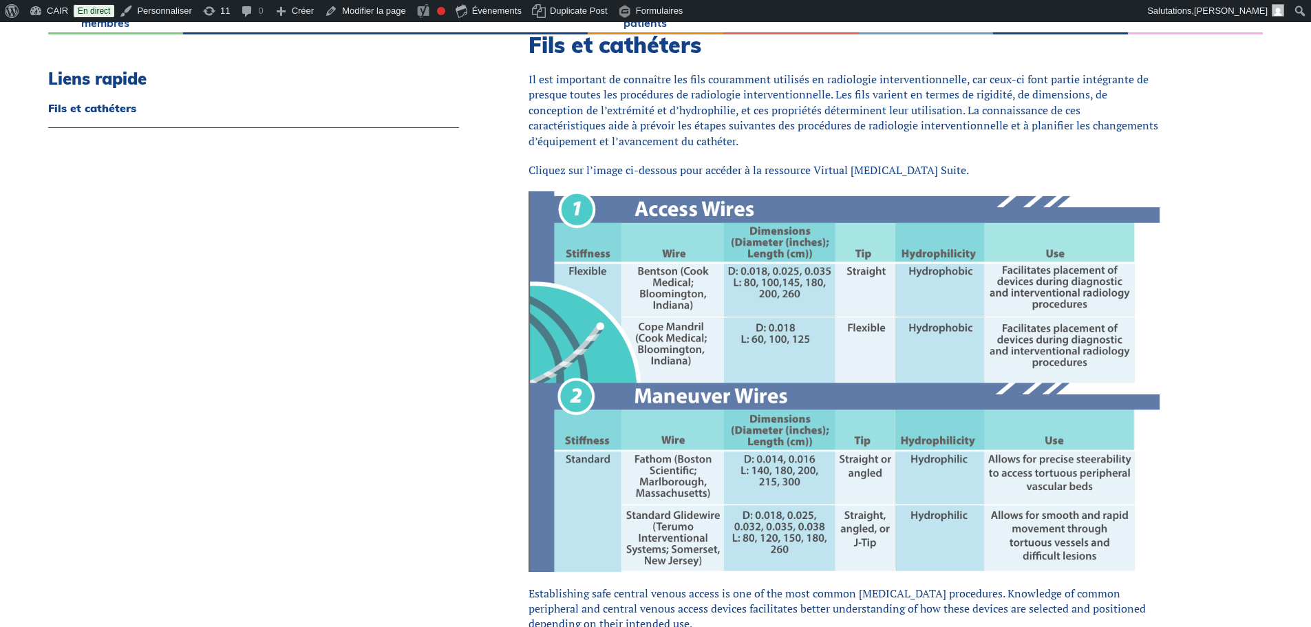
scroll to position [344, 0]
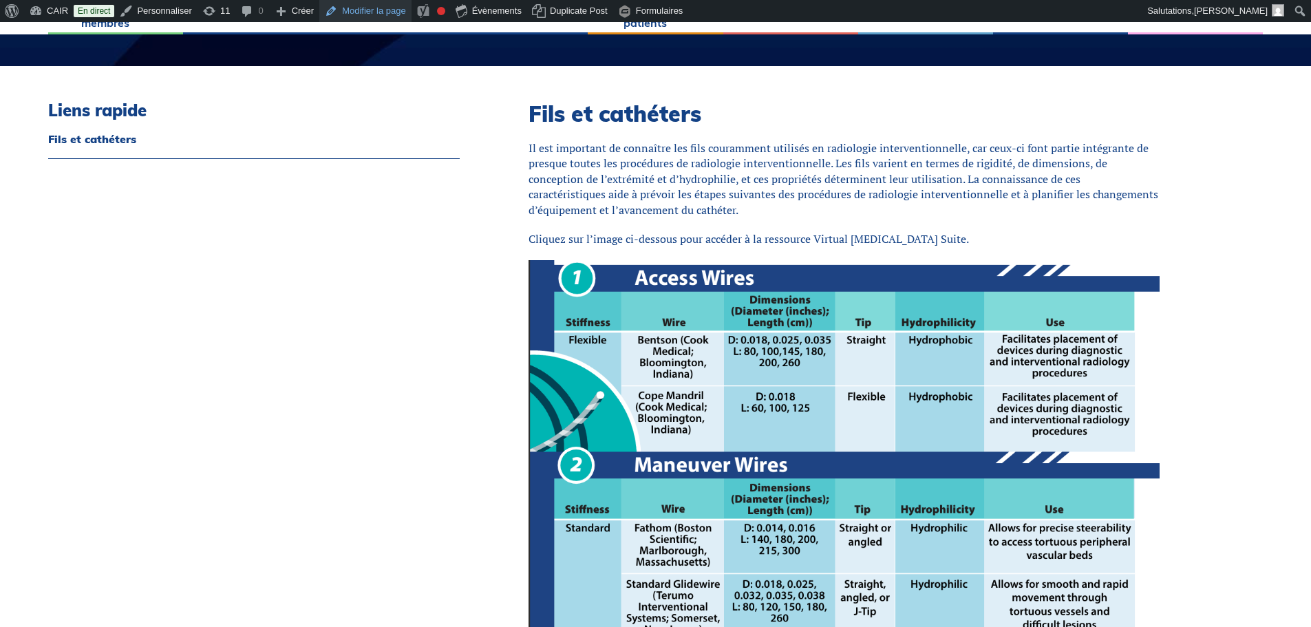
click at [373, 13] on link "Modifier la page" at bounding box center [365, 11] width 92 height 22
